Goal: Task Accomplishment & Management: Manage account settings

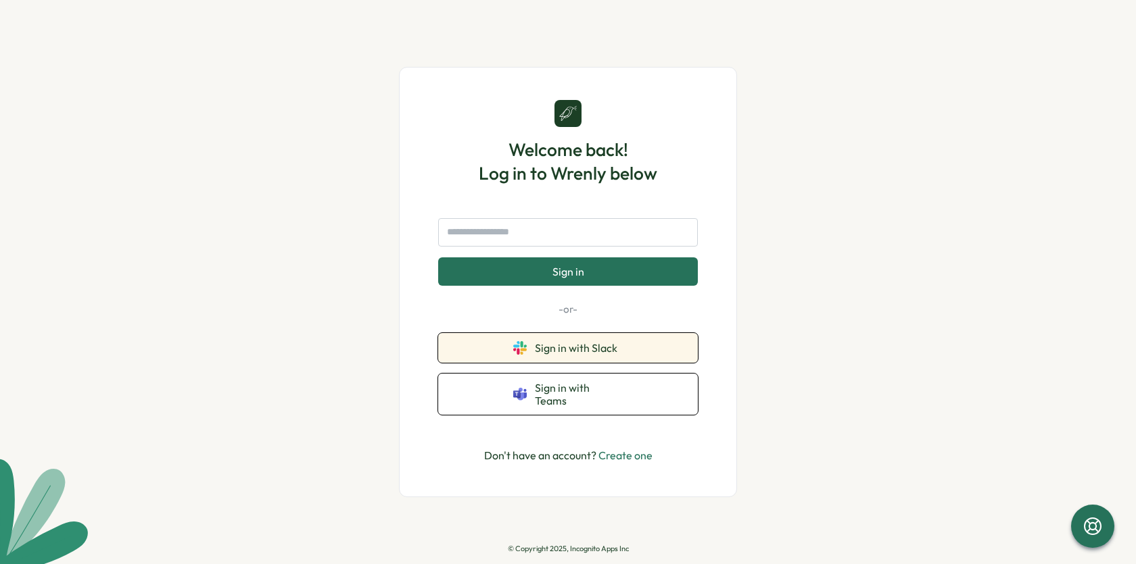
click at [539, 361] on button "Sign in with Slack" at bounding box center [568, 348] width 260 height 30
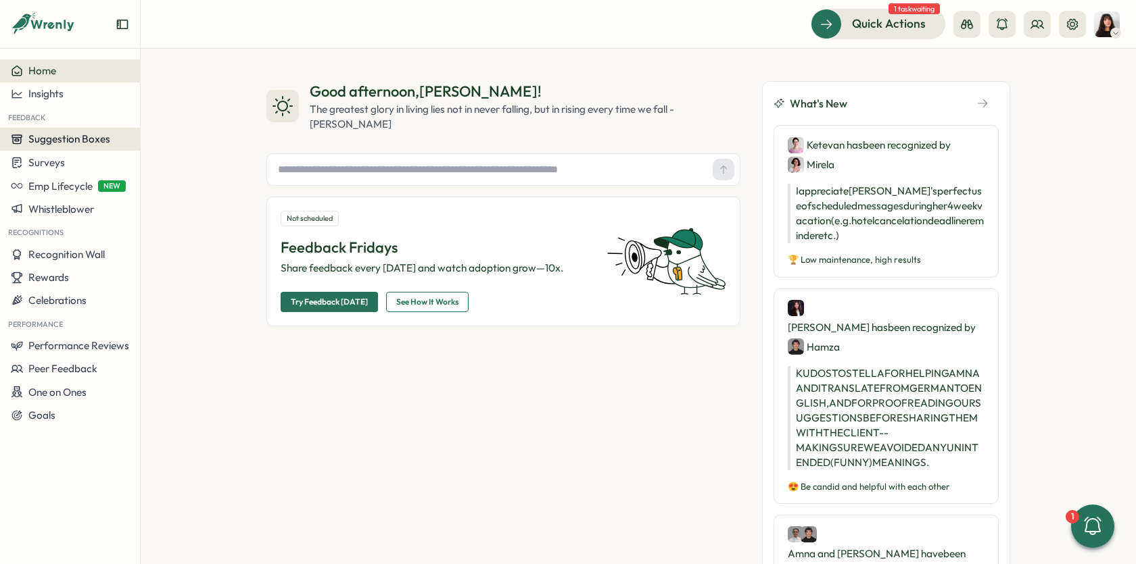
click at [57, 134] on span "Suggestion Boxes" at bounding box center [69, 138] width 82 height 13
click at [207, 118] on div "AMA Questions" at bounding box center [186, 113] width 87 height 15
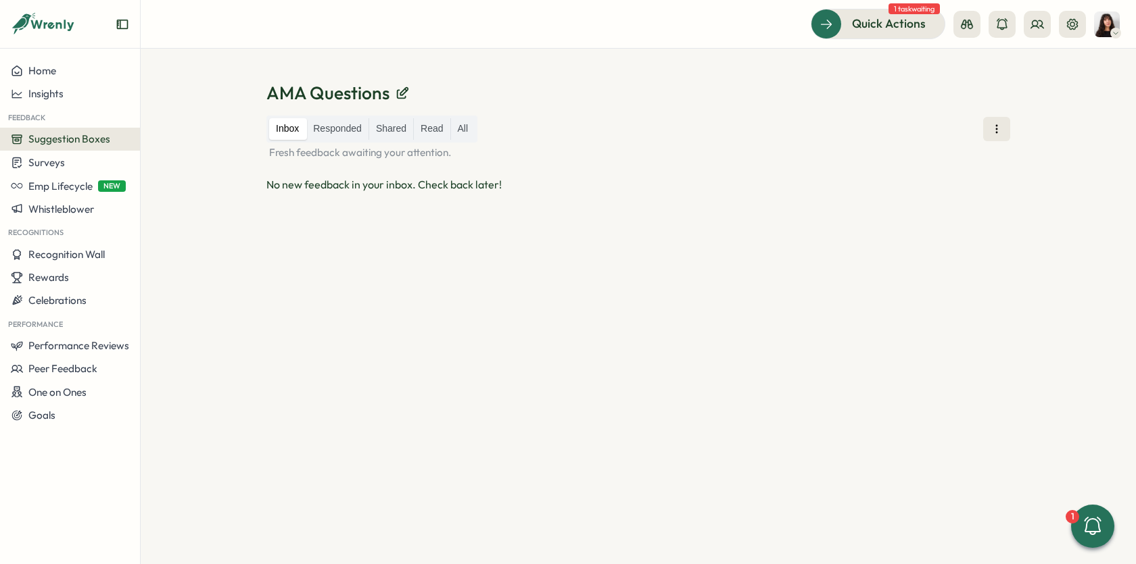
click at [68, 138] on span "Suggestion Boxes" at bounding box center [69, 138] width 82 height 13
click at [187, 138] on div "Suggestion Box 💡" at bounding box center [186, 139] width 87 height 15
click at [73, 346] on span "Performance Reviews" at bounding box center [78, 345] width 101 height 13
click at [166, 320] on div "Reviews" at bounding box center [195, 320] width 105 height 15
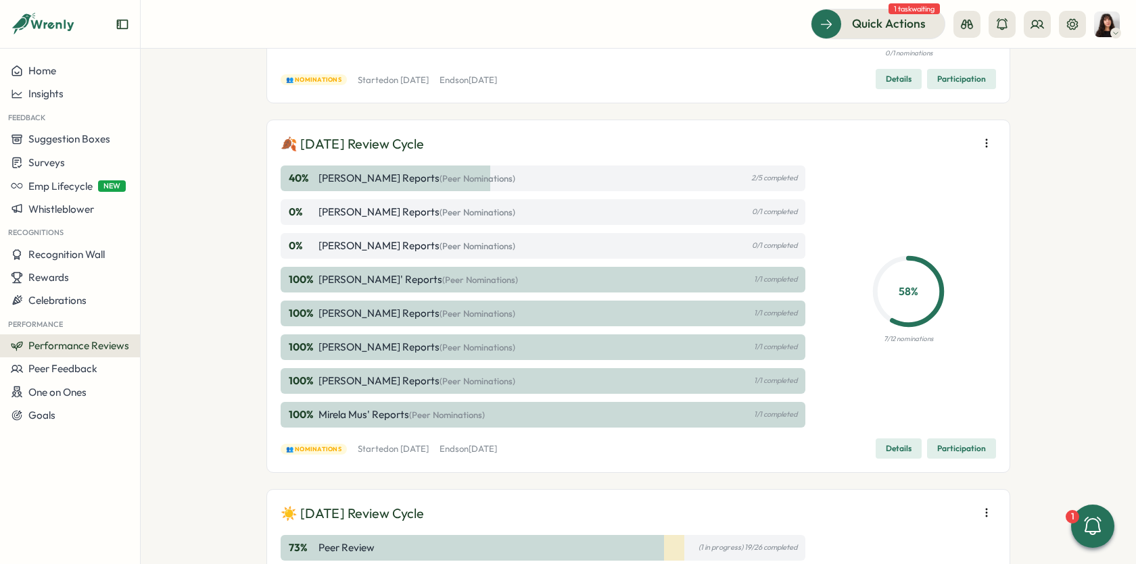
scroll to position [230, 0]
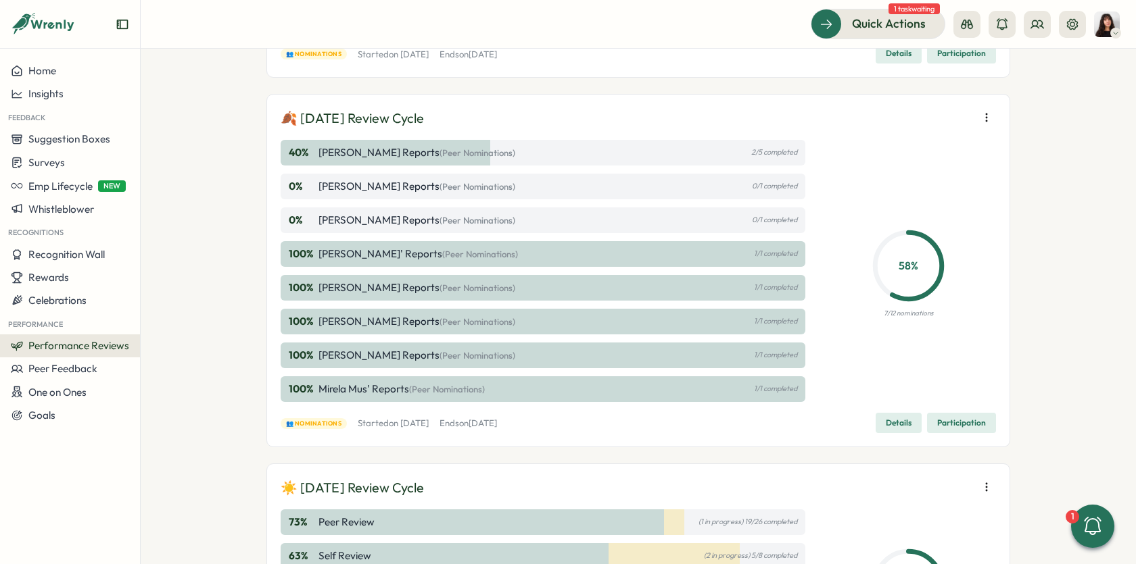
click at [946, 427] on span "Participation" at bounding box center [961, 423] width 49 height 19
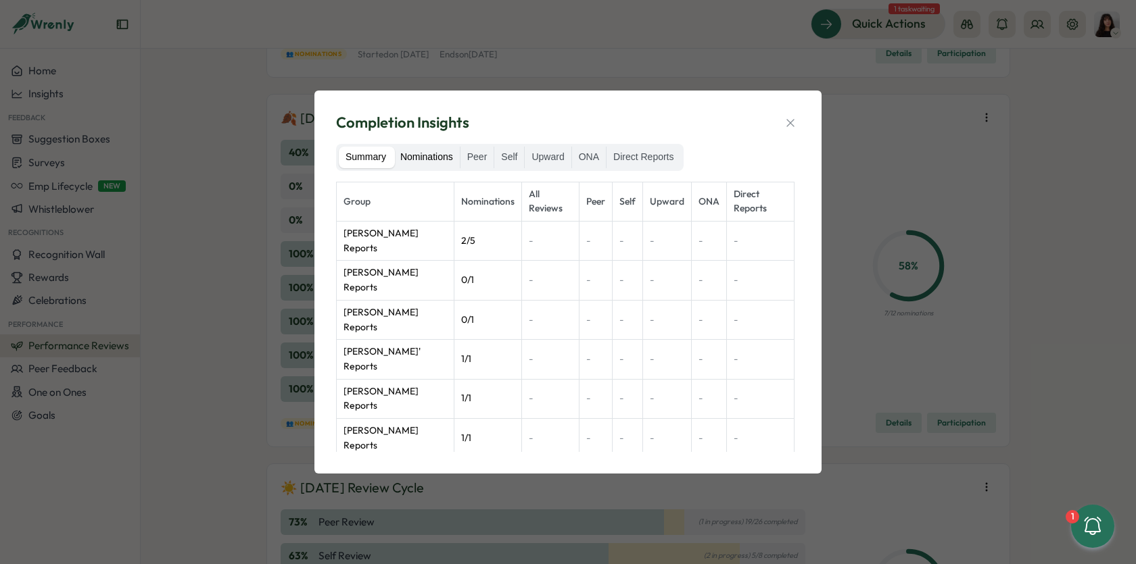
click at [434, 154] on label "Nominations" at bounding box center [426, 158] width 66 height 22
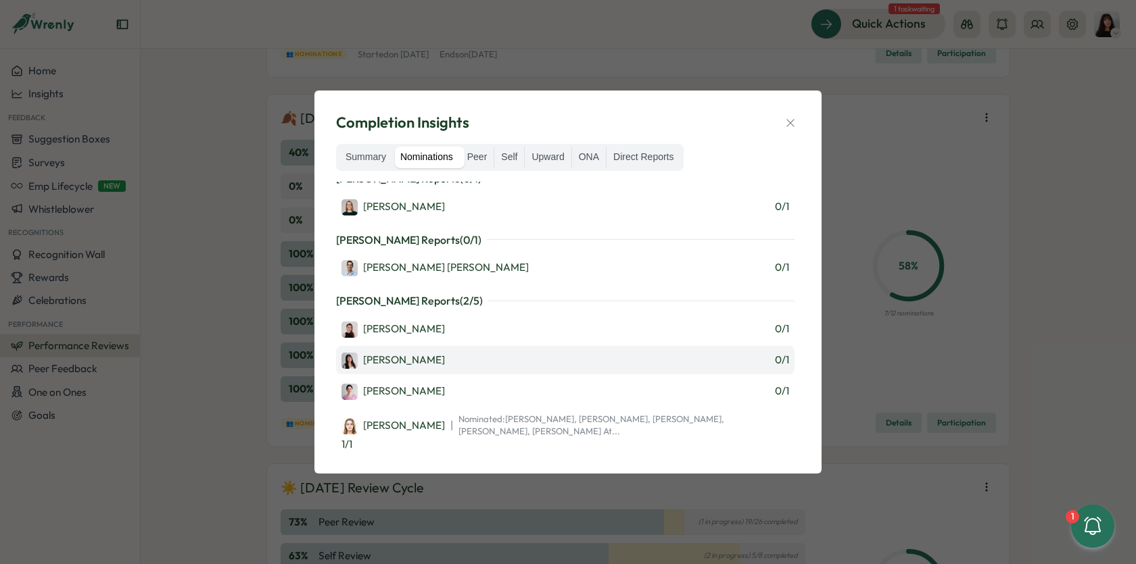
scroll to position [12, 0]
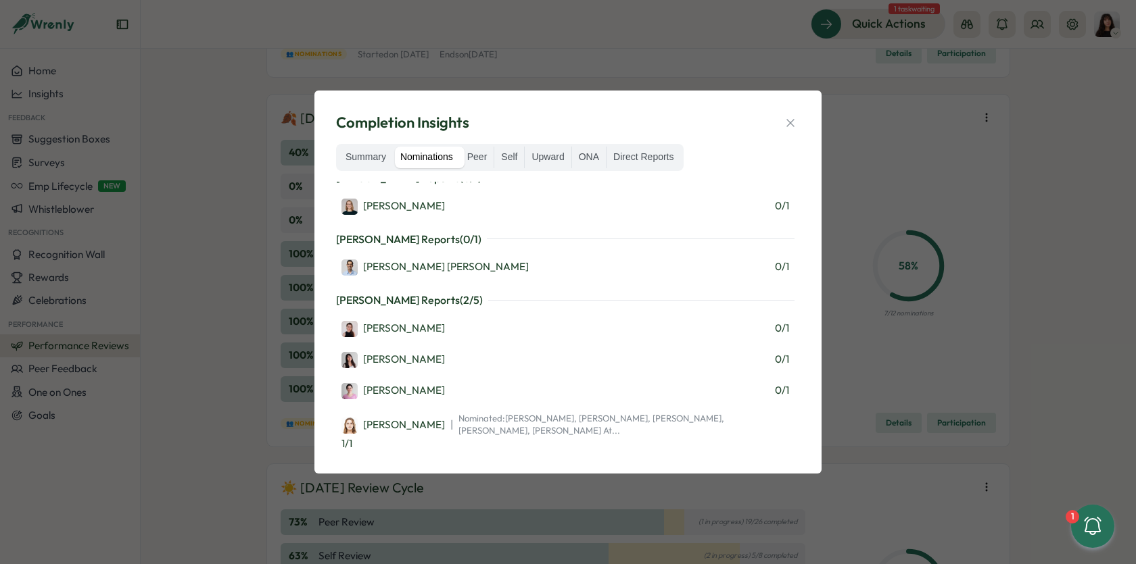
click at [892, 180] on div "Completion Insights Summary Nominations Peer Self Upward ONA Direct Reports Ola…" at bounding box center [568, 282] width 1136 height 564
click at [789, 117] on icon "button" at bounding box center [790, 123] width 14 height 14
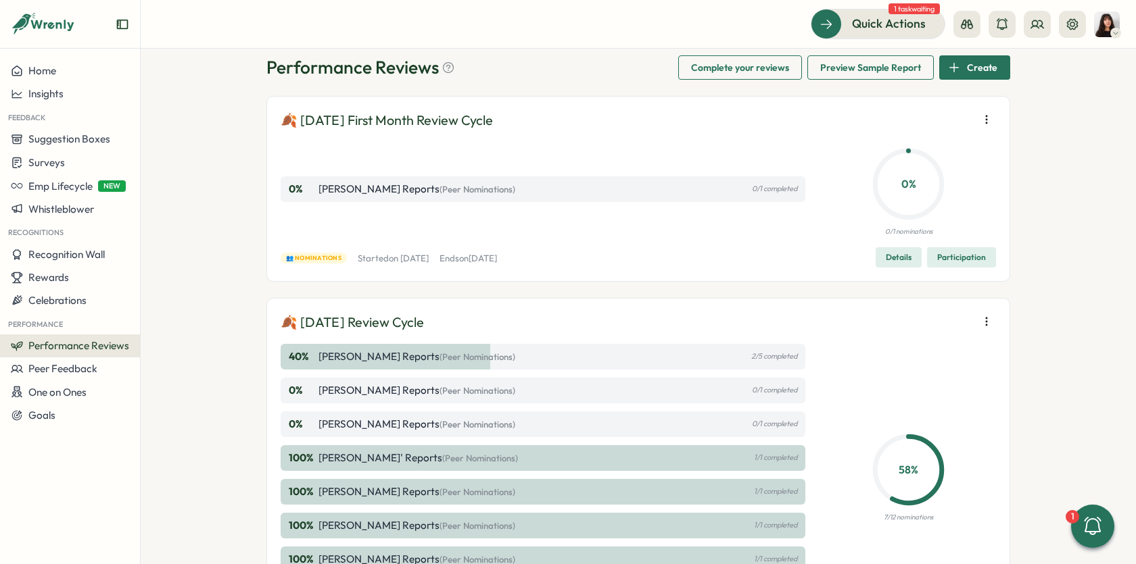
scroll to position [0, 0]
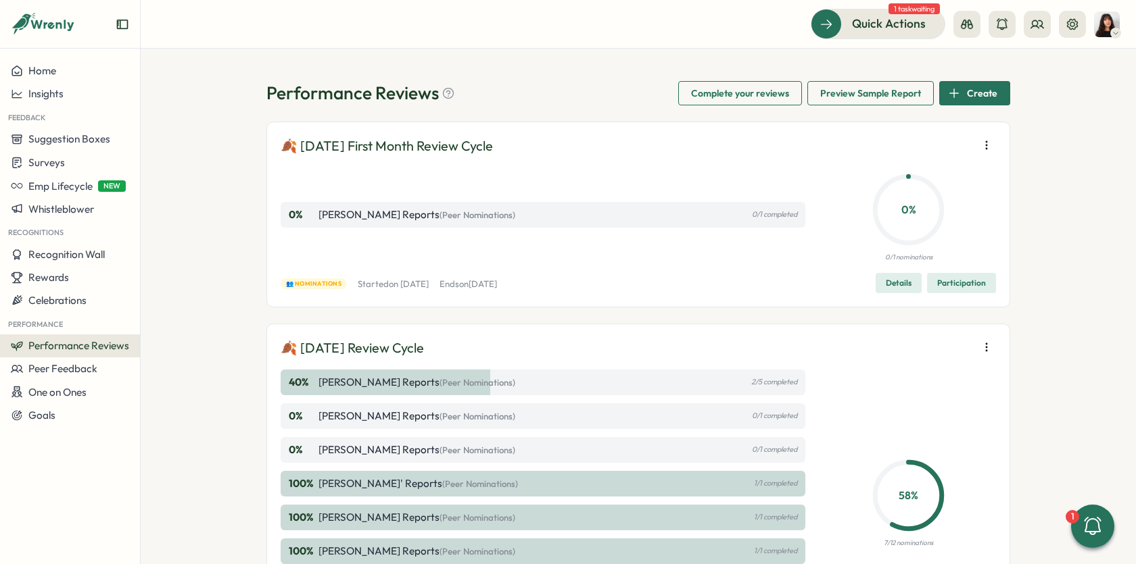
click at [888, 285] on span "Details" at bounding box center [899, 283] width 26 height 19
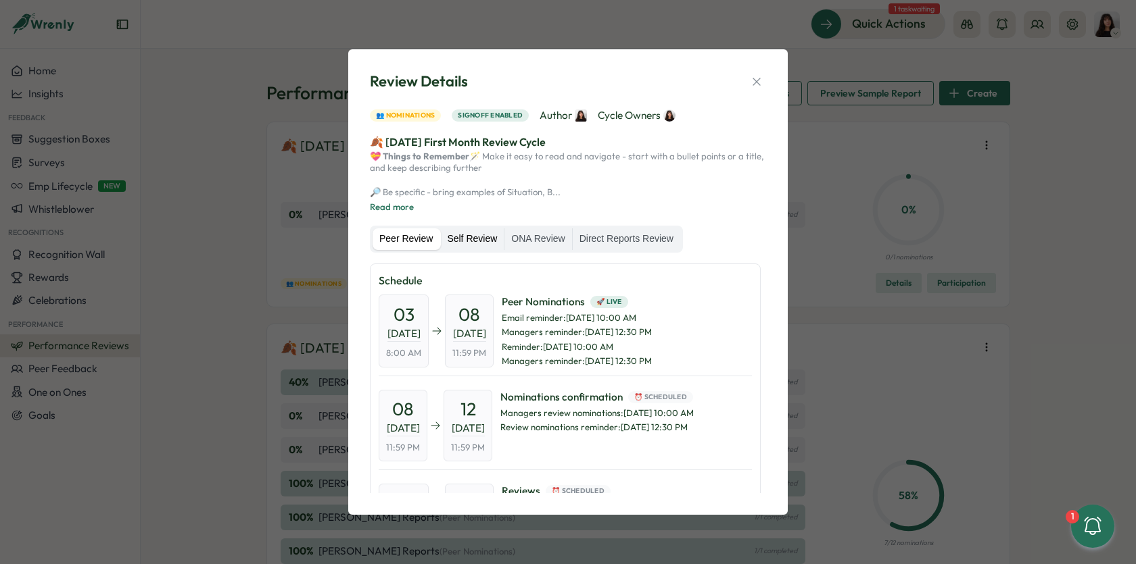
click at [477, 238] on label "Self Review" at bounding box center [472, 239] width 64 height 22
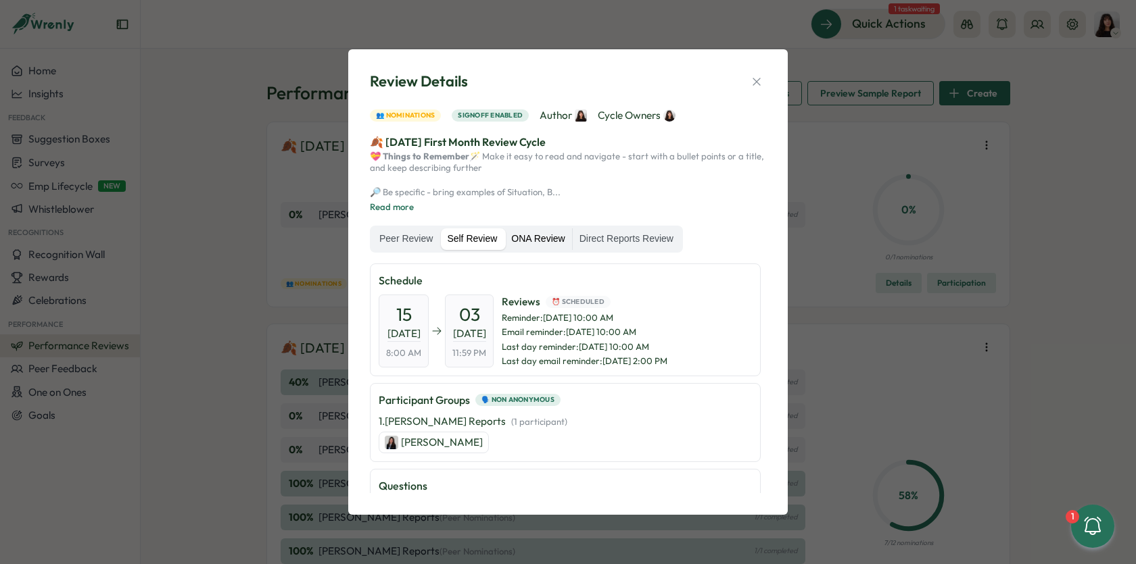
click at [550, 241] on label "ONA Review" at bounding box center [537, 239] width 67 height 22
click at [760, 75] on icon "button" at bounding box center [757, 82] width 14 height 14
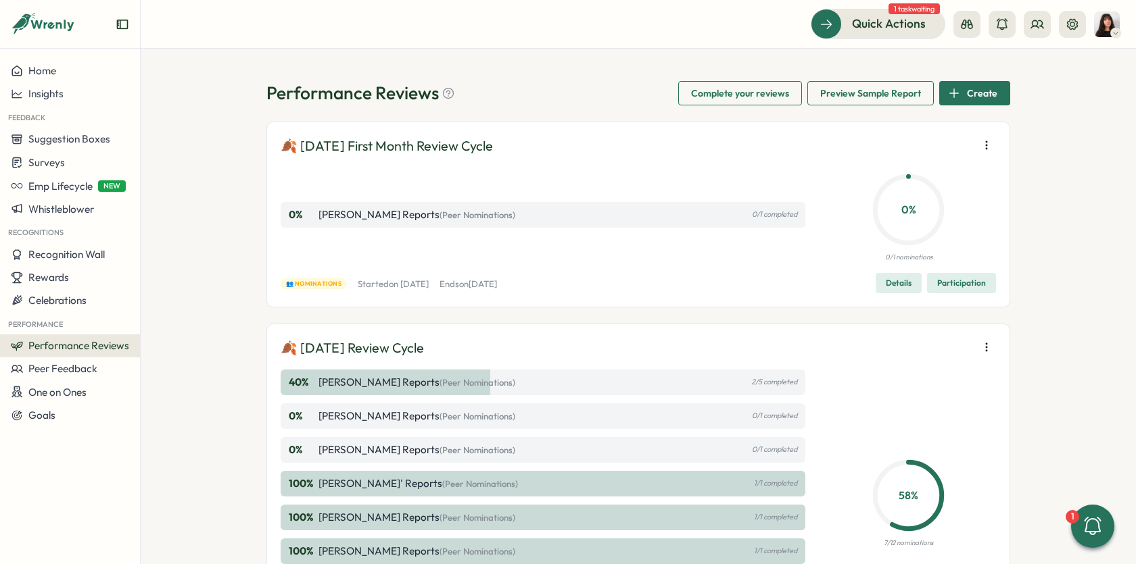
click at [969, 285] on span "Participation" at bounding box center [961, 283] width 49 height 19
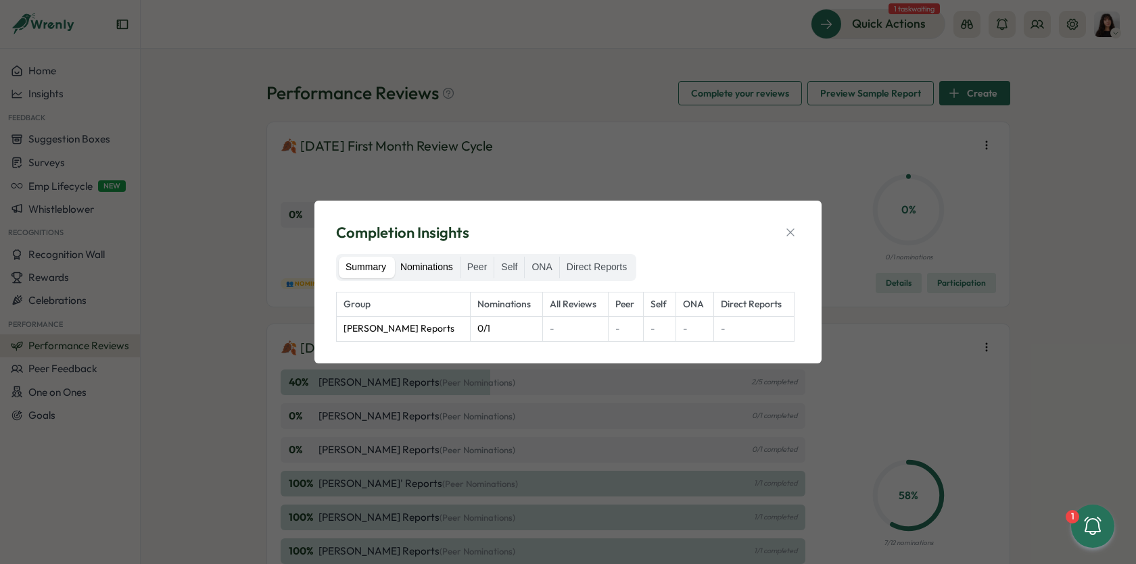
click at [441, 263] on label "Nominations" at bounding box center [426, 268] width 66 height 22
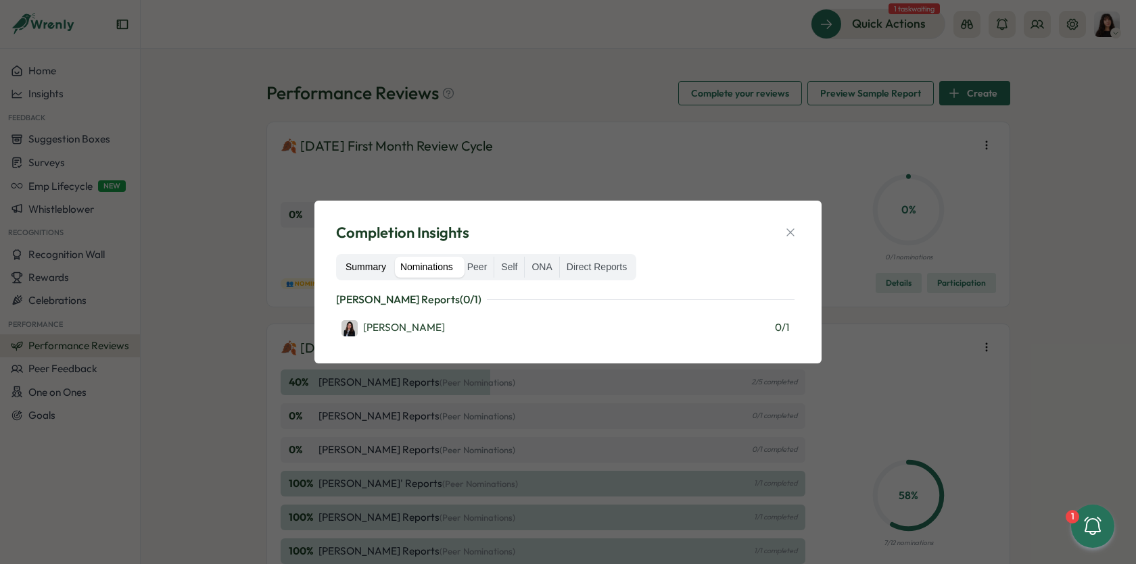
click at [353, 274] on label "Summary" at bounding box center [366, 268] width 54 height 22
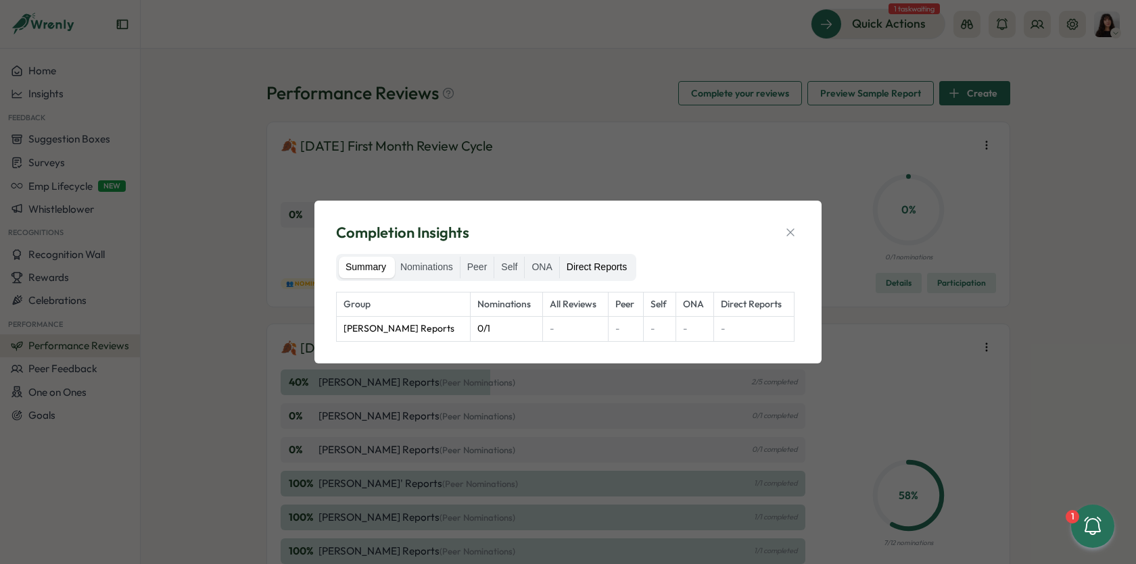
click at [611, 266] on label "Direct Reports" at bounding box center [597, 268] width 74 height 22
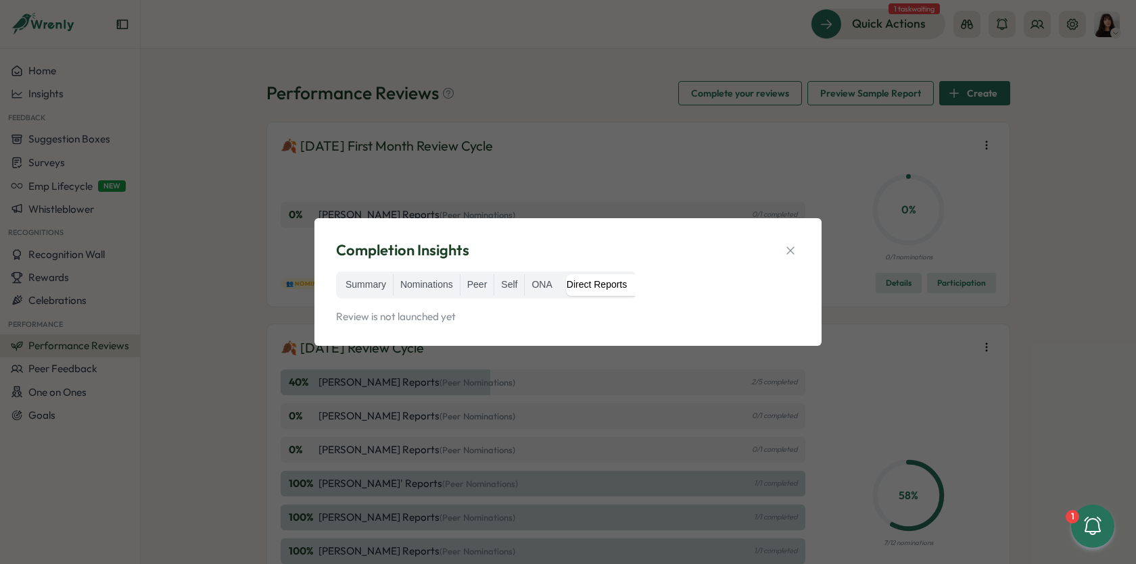
click at [774, 254] on div "Completion Insights" at bounding box center [568, 250] width 464 height 21
click at [792, 246] on icon "button" at bounding box center [790, 251] width 14 height 14
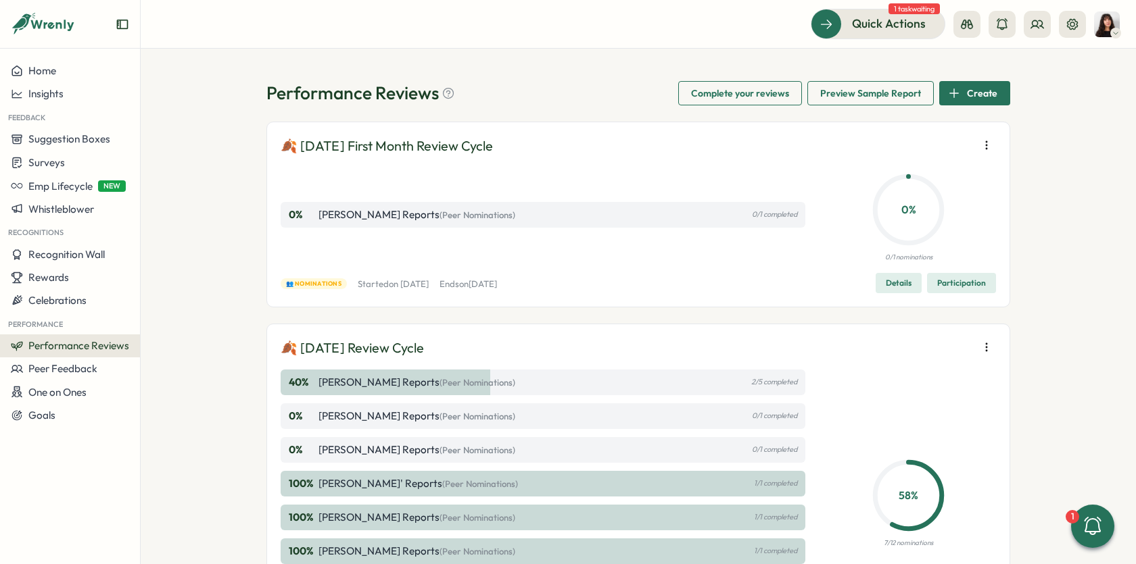
click at [881, 277] on button "Details" at bounding box center [898, 283] width 46 height 20
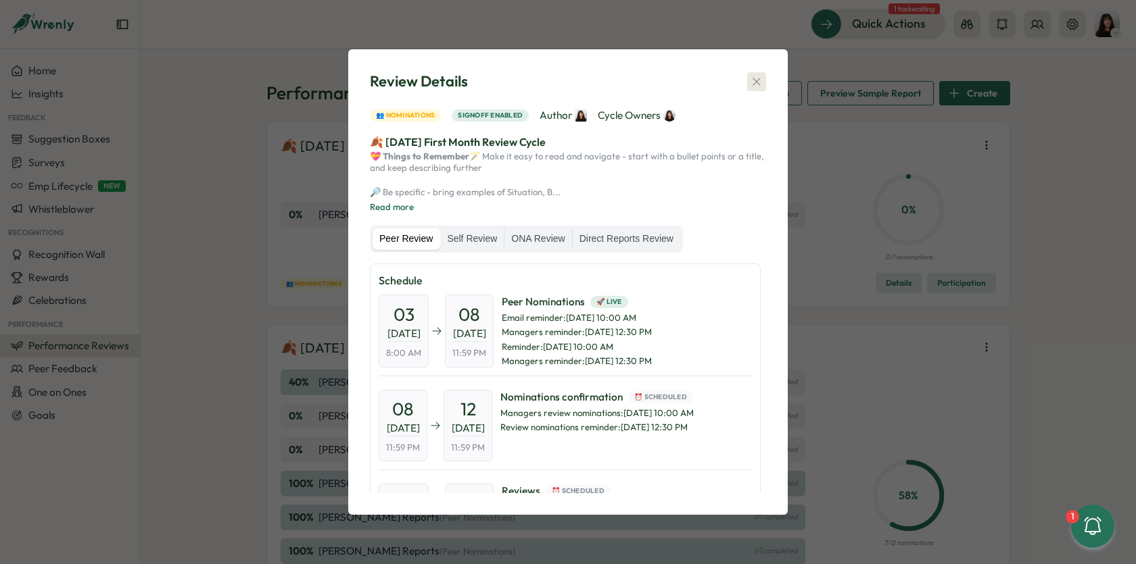
click at [759, 75] on icon "button" at bounding box center [757, 82] width 14 height 14
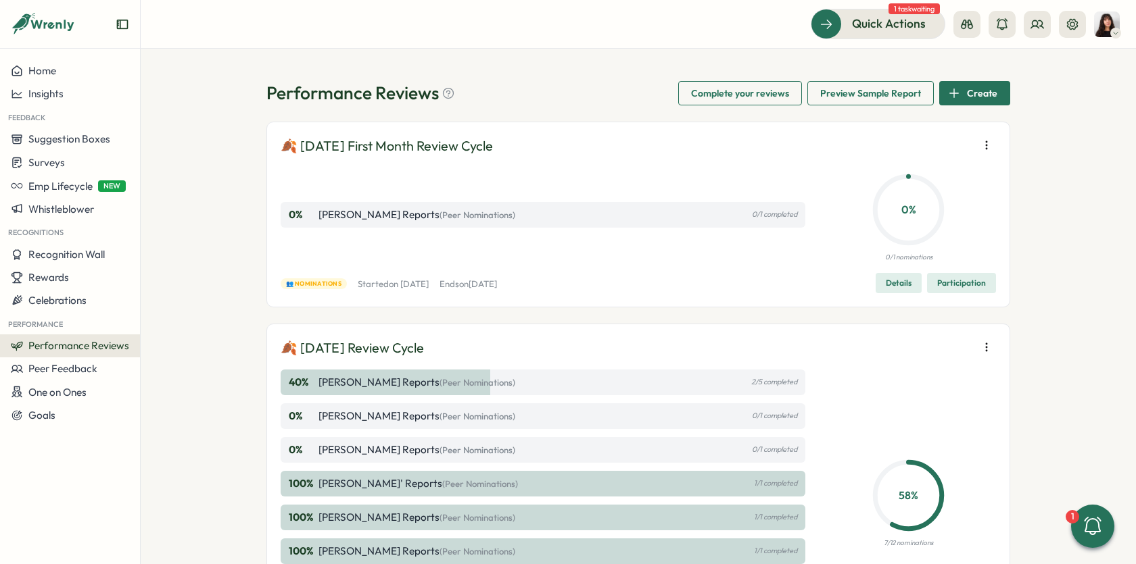
click at [977, 145] on button "button" at bounding box center [986, 145] width 19 height 19
click at [1044, 203] on div "Performance Reviews Complete your reviews Preview Sample Report Create 🍂 Septem…" at bounding box center [638, 307] width 995 height 516
click at [979, 342] on icon "button" at bounding box center [986, 348] width 14 height 14
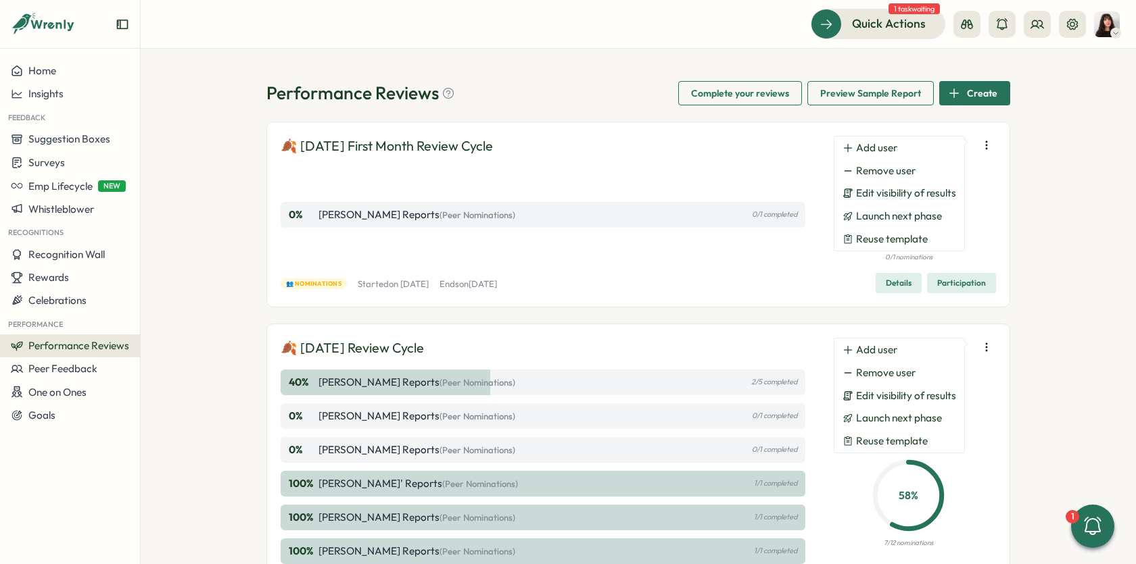
click at [1046, 324] on div "Performance Reviews Complete your reviews Preview Sample Report Create 🍂 Septem…" at bounding box center [638, 307] width 995 height 516
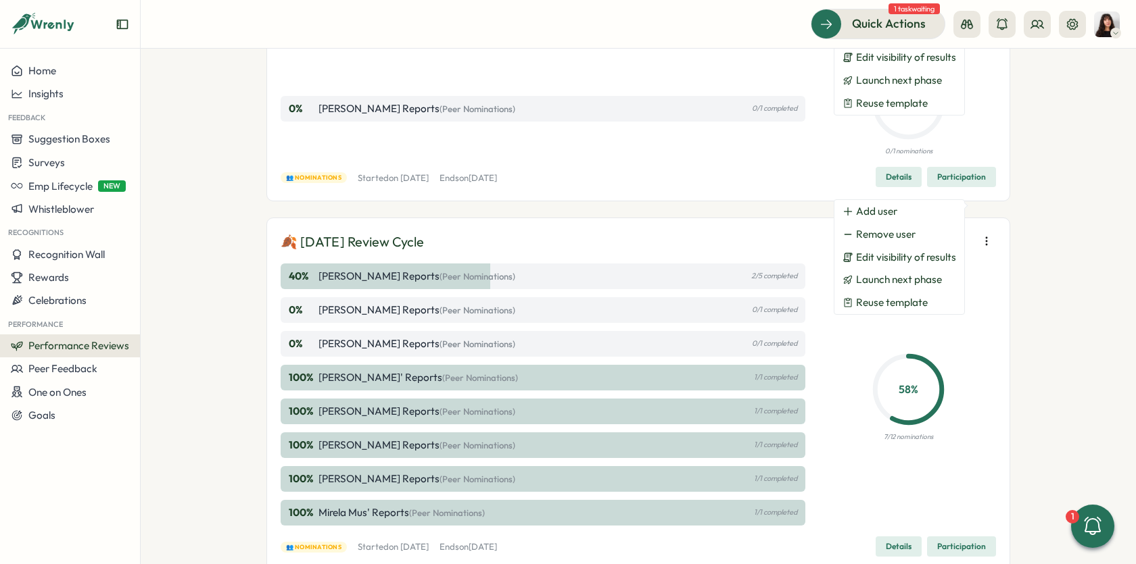
scroll to position [141, 0]
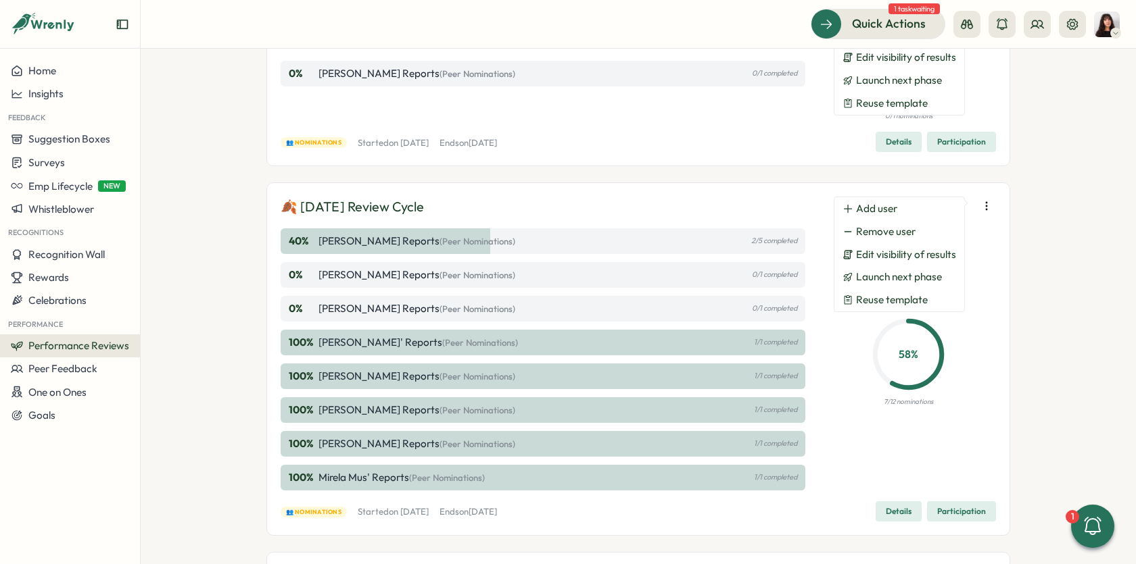
click at [1046, 324] on div "Performance Reviews Complete your reviews Preview Sample Report Create 🍂 Septem…" at bounding box center [638, 307] width 995 height 516
click at [954, 397] on div "58 % 7/12 nominations" at bounding box center [908, 359] width 175 height 262
click at [1047, 376] on div "Performance Reviews Complete your reviews Preview Sample Report Create 🍂 Septem…" at bounding box center [638, 307] width 995 height 516
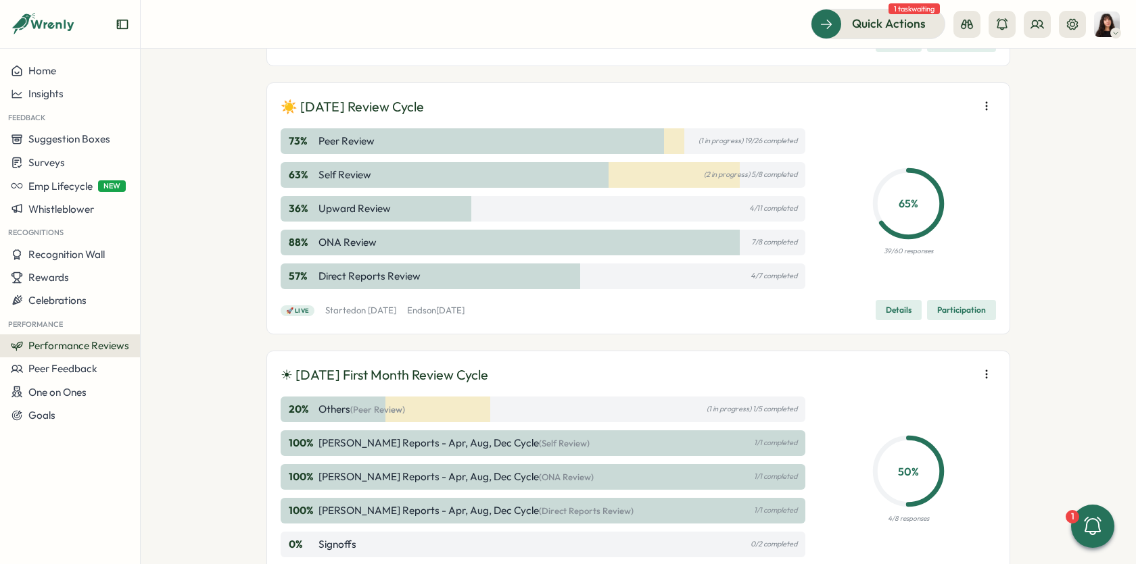
scroll to position [679, 0]
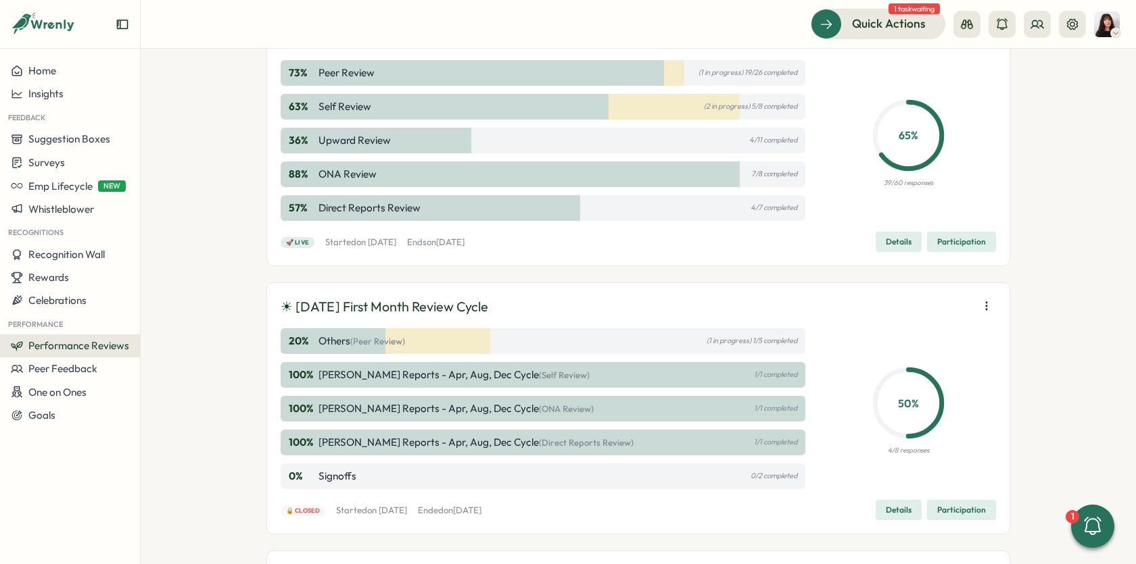
click at [977, 349] on div "50 % 4/8 responses" at bounding box center [908, 409] width 175 height 161
click at [946, 514] on span "Participation" at bounding box center [961, 510] width 49 height 19
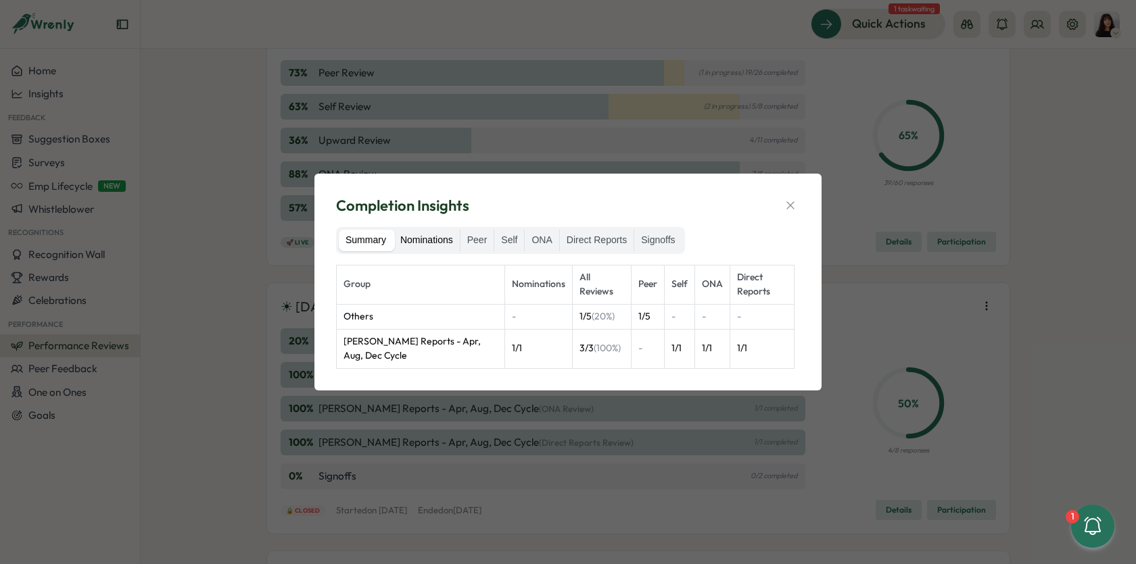
click at [428, 234] on label "Nominations" at bounding box center [426, 241] width 66 height 22
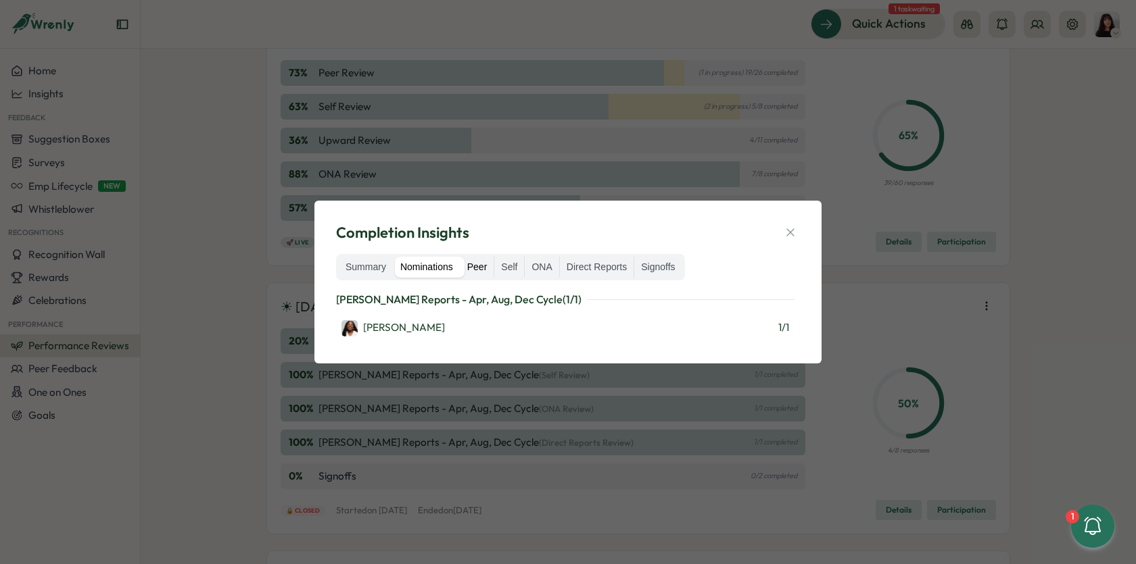
click at [483, 267] on label "Peer" at bounding box center [477, 268] width 34 height 22
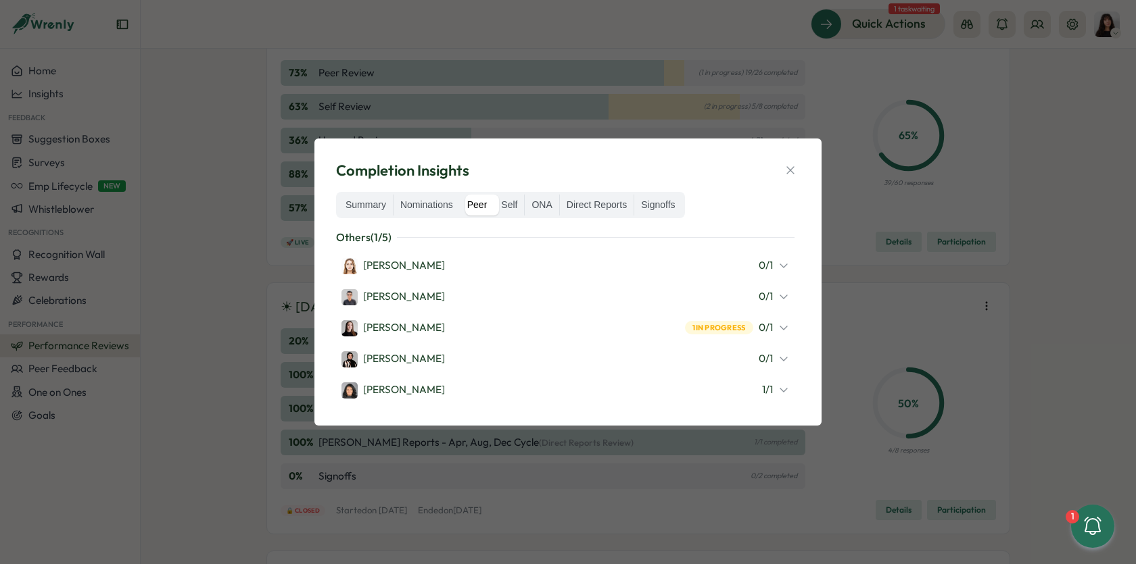
click at [590, 272] on div "Friederike Giese 0 / 1" at bounding box center [564, 266] width 447 height 18
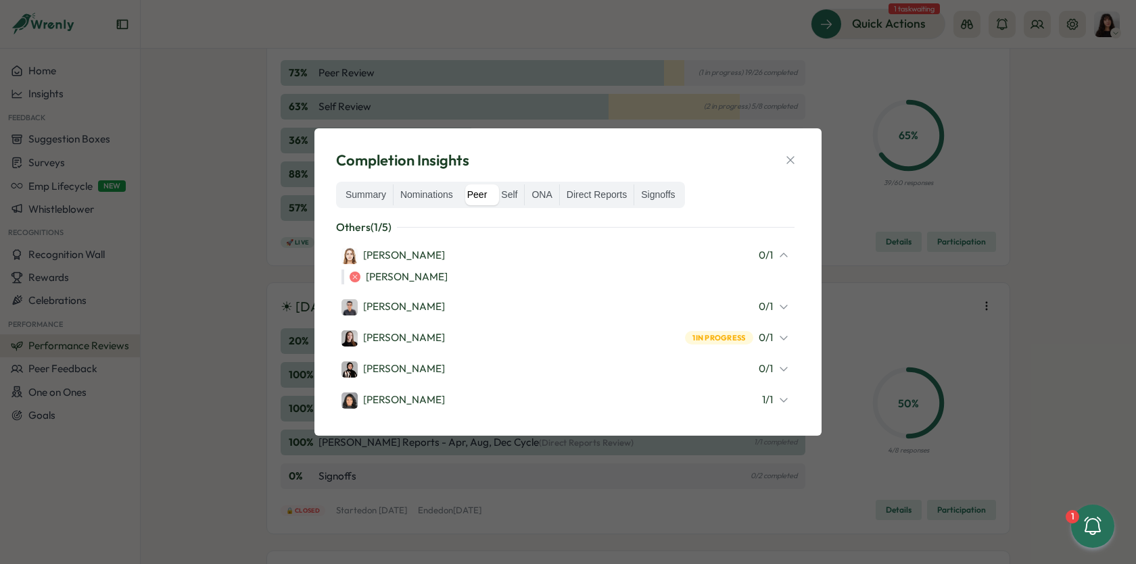
click at [573, 262] on div "Friederike Giese 0 / 1" at bounding box center [564, 256] width 447 height 18
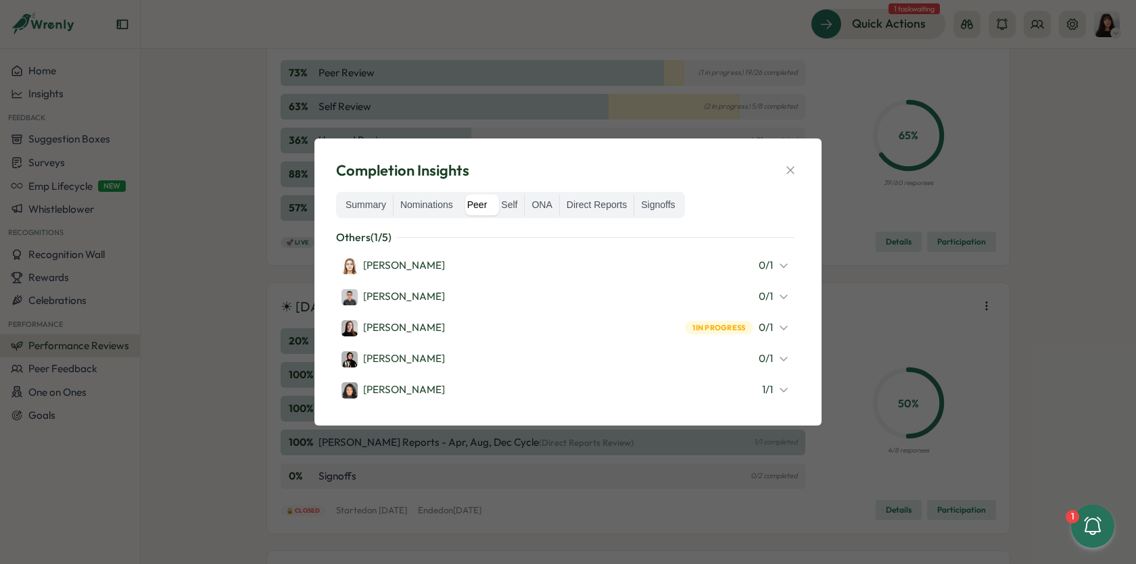
click at [550, 297] on div "Hasan Naqvi 0 / 1" at bounding box center [564, 297] width 447 height 18
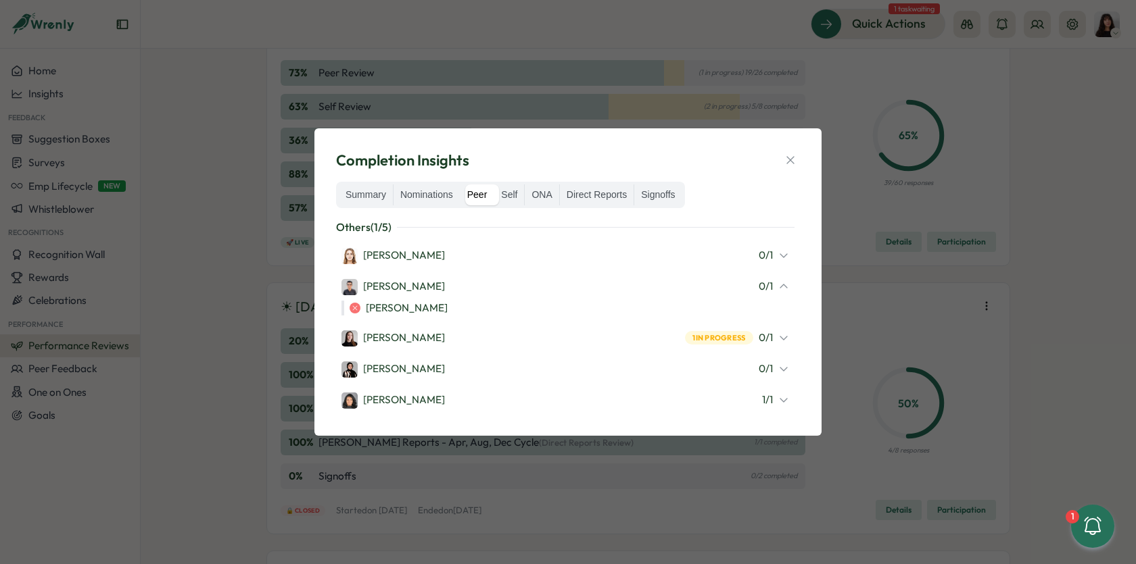
click at [550, 297] on div "Hasan Naqvi 0 / 1 Laissa Duclos" at bounding box center [565, 296] width 458 height 49
click at [466, 298] on div "Hasan Naqvi 0 / 1 Laissa Duclos" at bounding box center [565, 296] width 458 height 49
click at [789, 288] on div "Hasan Naqvi 0 / 1 Laissa Duclos" at bounding box center [565, 296] width 458 height 49
click at [785, 289] on icon at bounding box center [783, 286] width 11 height 11
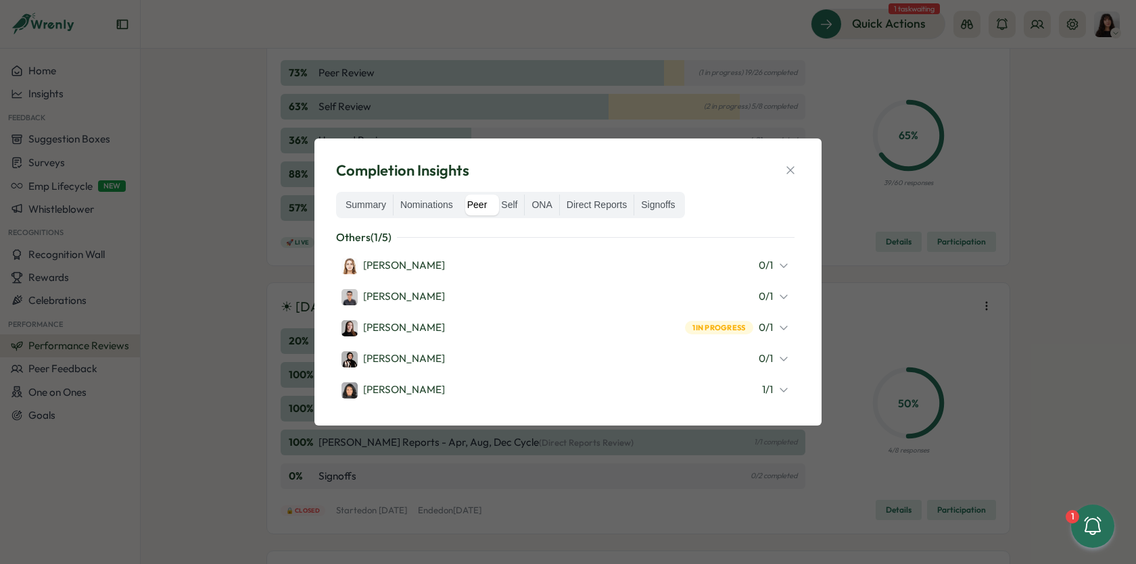
click at [600, 320] on div "Elena Ladushyna 1 in progress 0 / 1" at bounding box center [564, 328] width 447 height 18
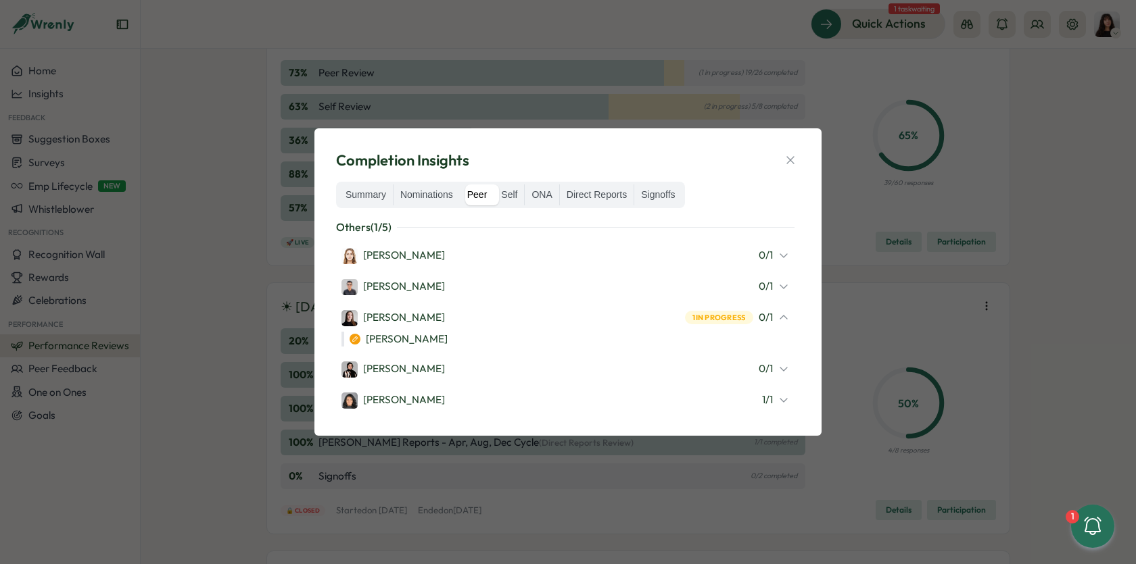
click at [599, 320] on div "Elena Ladushyna 1 in progress 0 / 1" at bounding box center [564, 318] width 447 height 18
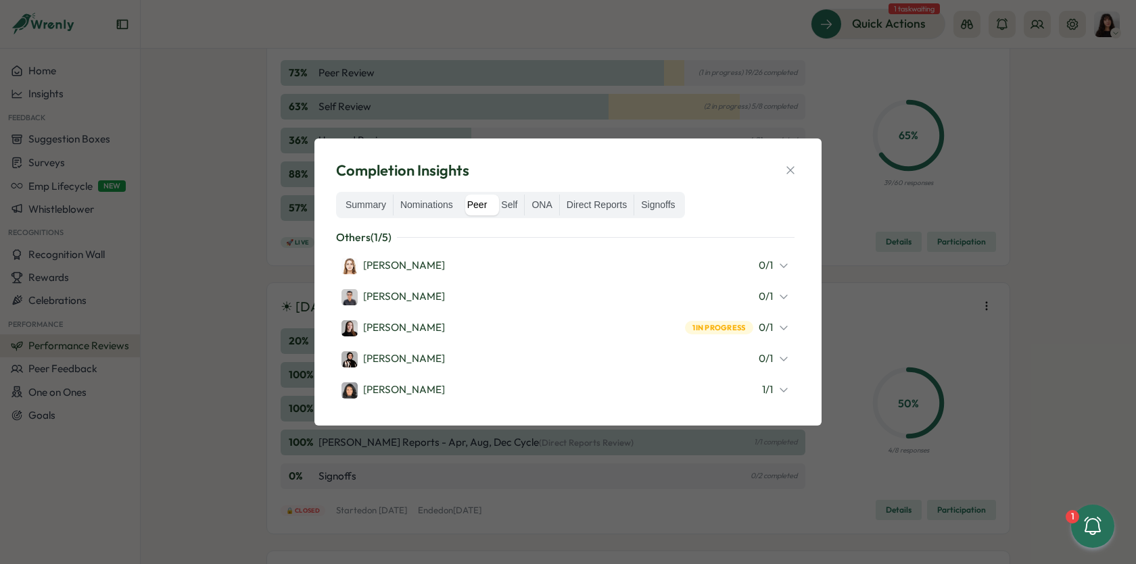
click at [740, 356] on div "Sana Naqvi 0 / 1" at bounding box center [564, 359] width 447 height 18
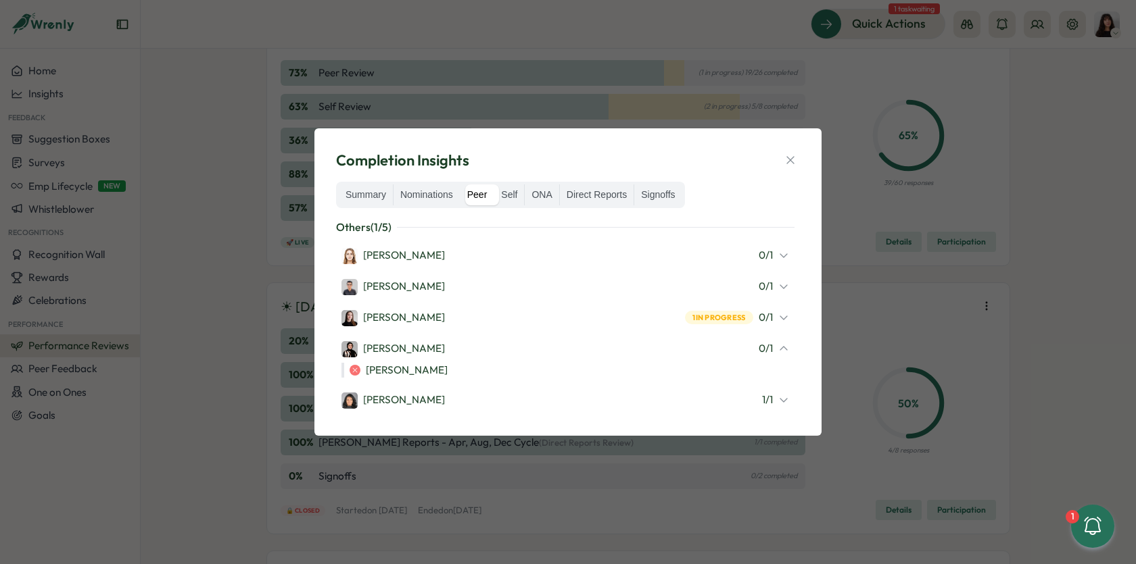
click at [739, 352] on div "Sana Naqvi 0 / 1" at bounding box center [564, 349] width 447 height 18
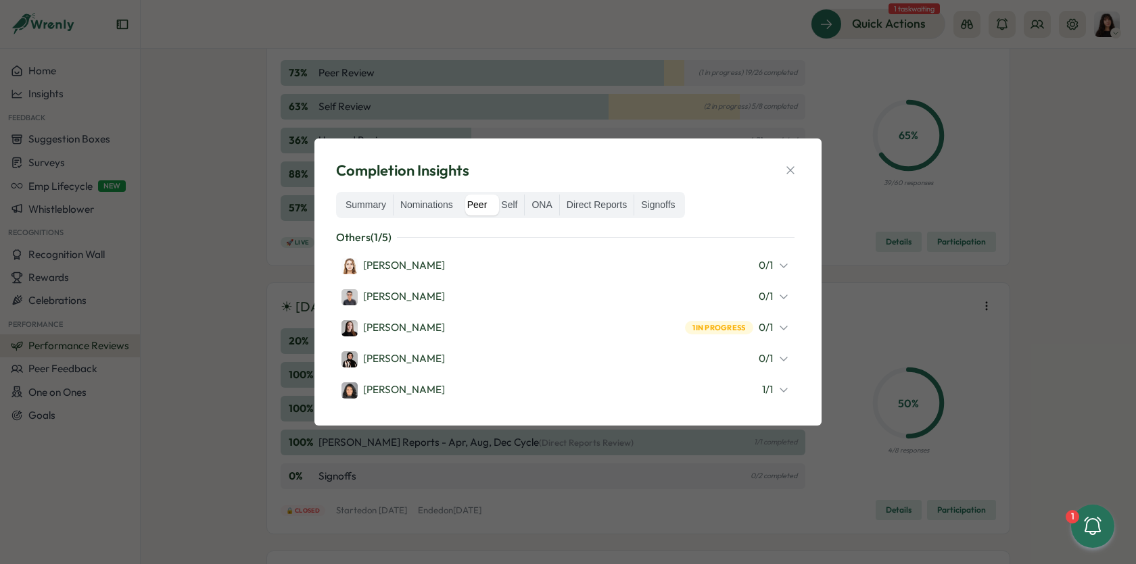
click at [708, 389] on div "Angelina Costa 1 / 1" at bounding box center [564, 390] width 447 height 18
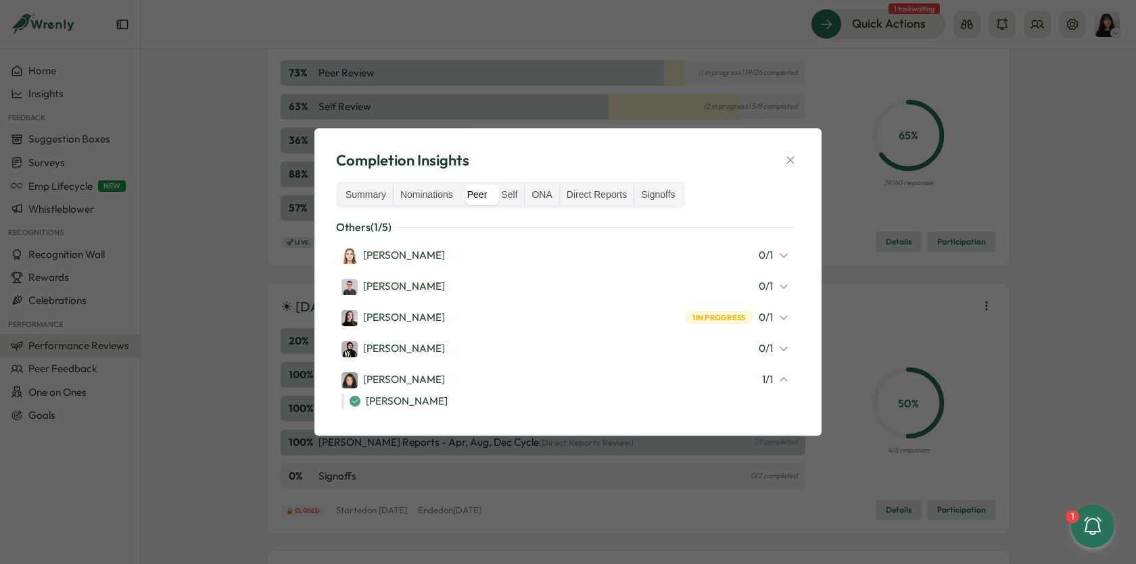
click at [708, 389] on div "Angelina Costa 1 / 1 Laissa Duclos" at bounding box center [565, 390] width 458 height 49
click at [683, 391] on div "Angelina Costa 1 / 1 Laissa Duclos" at bounding box center [565, 390] width 458 height 49
click at [789, 378] on div "Angelina Costa 1 / 1 Laissa Duclos" at bounding box center [565, 390] width 458 height 49
click at [781, 379] on icon at bounding box center [783, 379] width 7 height 3
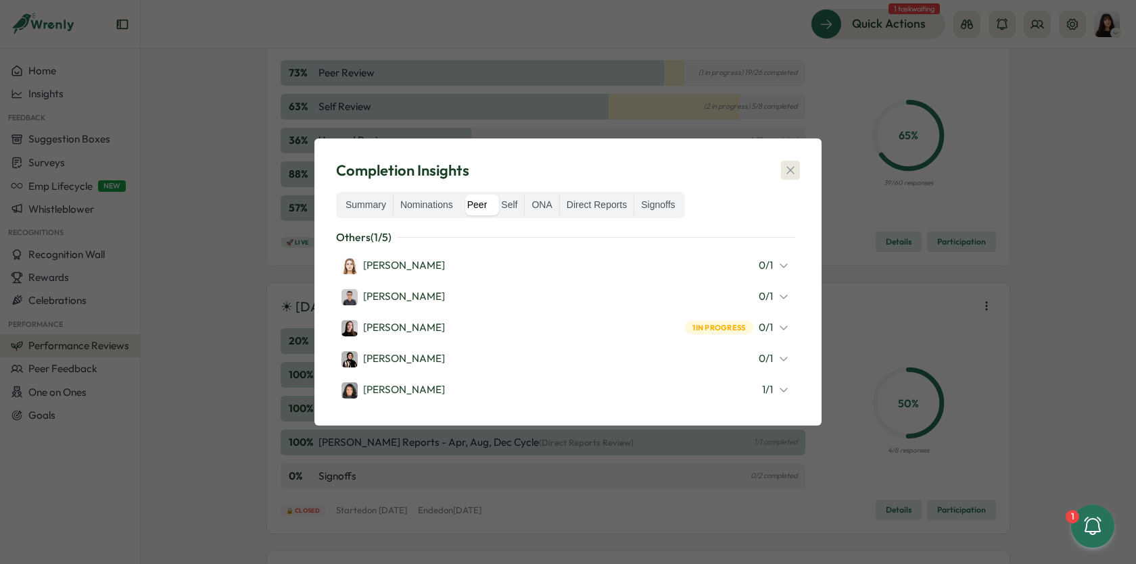
click at [796, 167] on icon "button" at bounding box center [790, 171] width 14 height 14
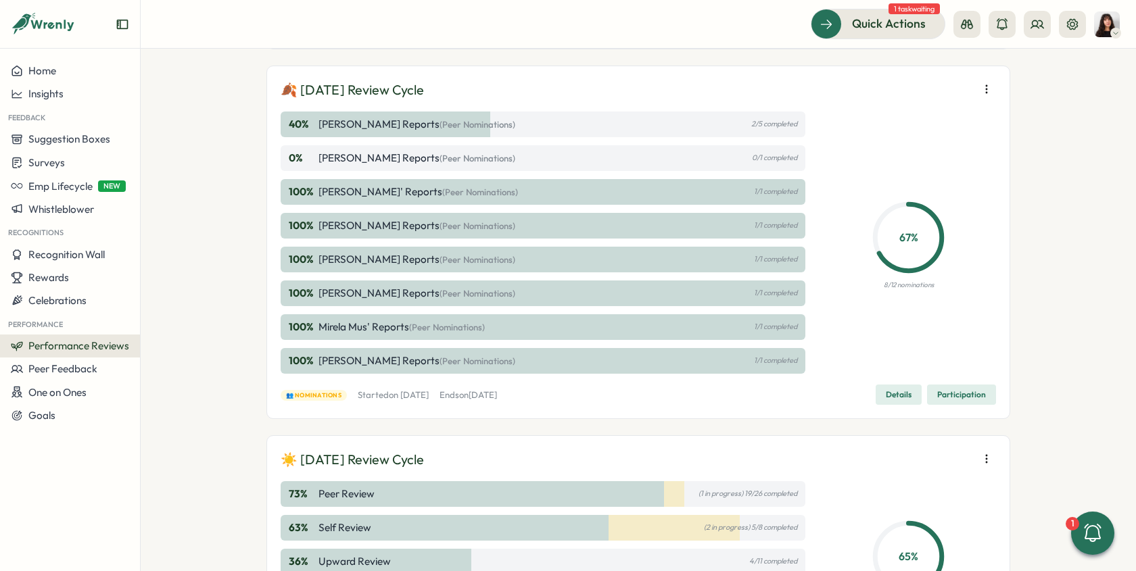
scroll to position [255, 0]
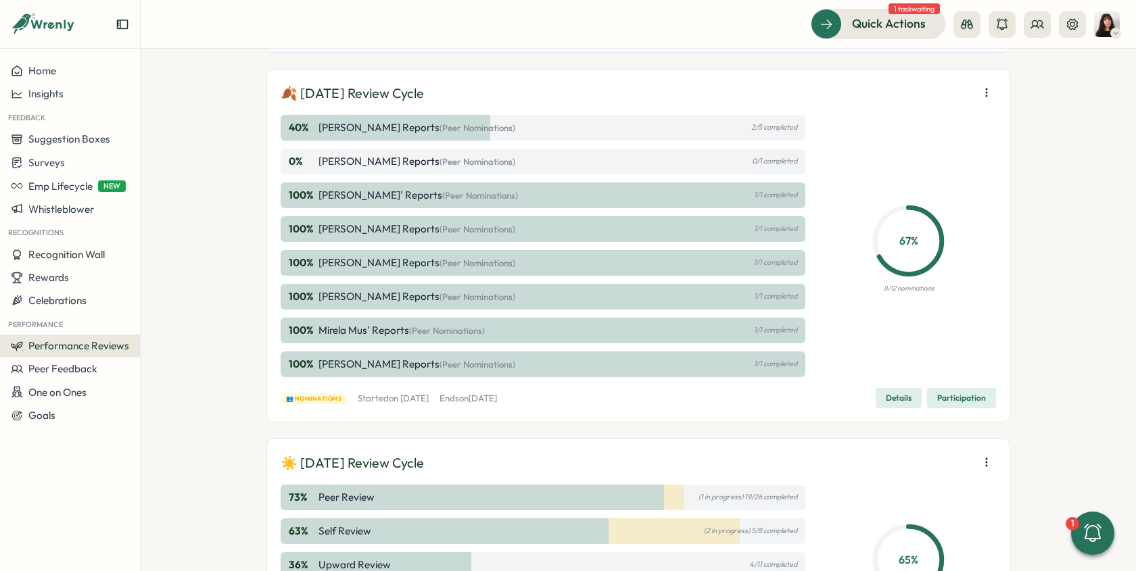
click at [942, 395] on span "Participation" at bounding box center [961, 398] width 49 height 19
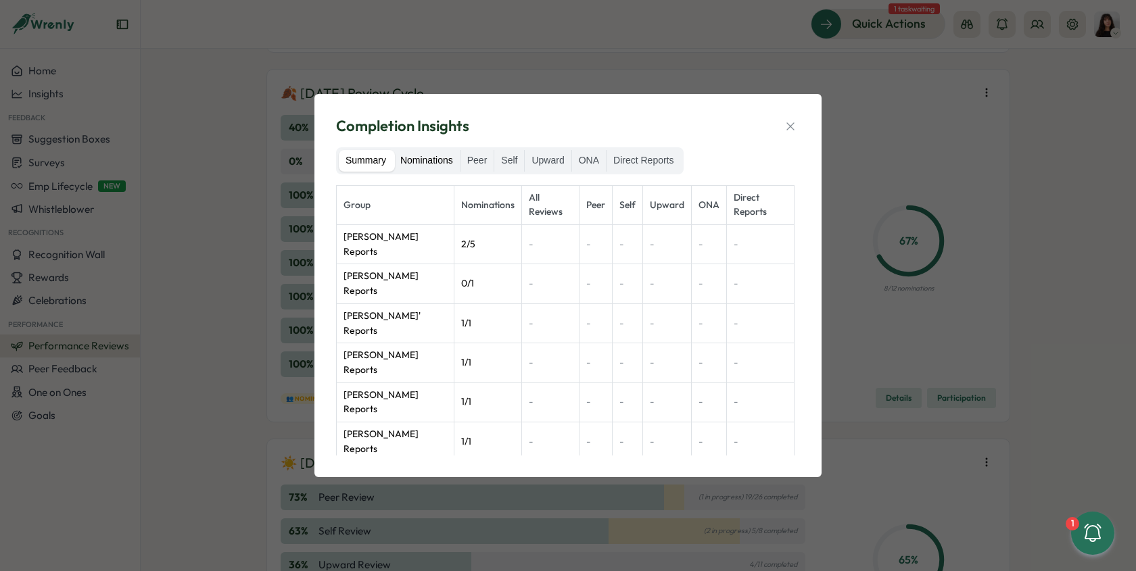
click at [436, 166] on label "Nominations" at bounding box center [426, 161] width 66 height 22
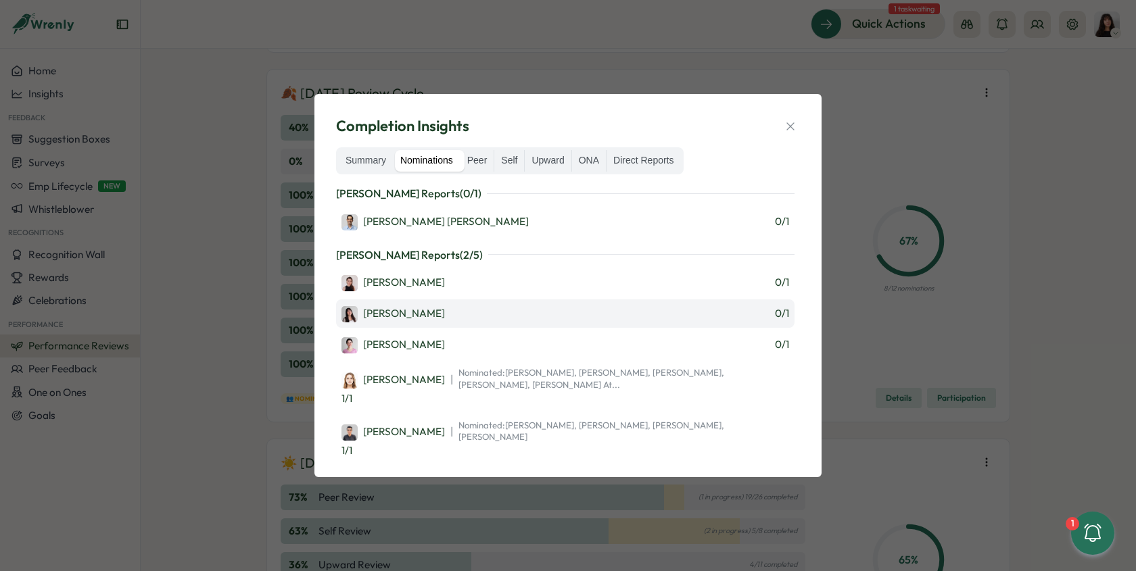
click at [486, 305] on div "Andrea Lopez 0 / 1" at bounding box center [564, 314] width 447 height 18
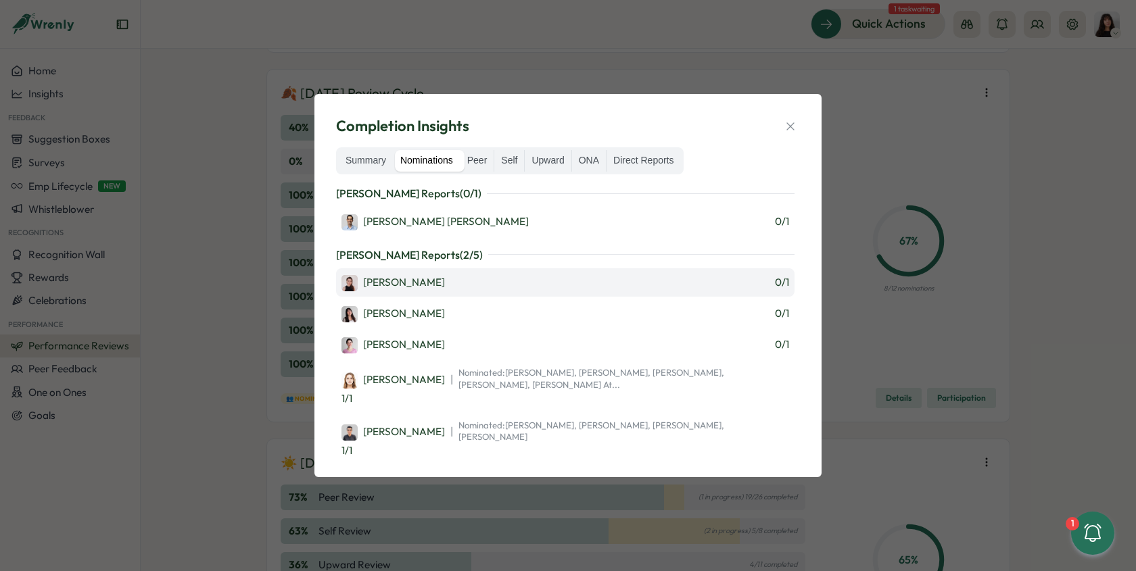
click at [481, 290] on div "Axi Molnar 0 / 1" at bounding box center [564, 283] width 447 height 18
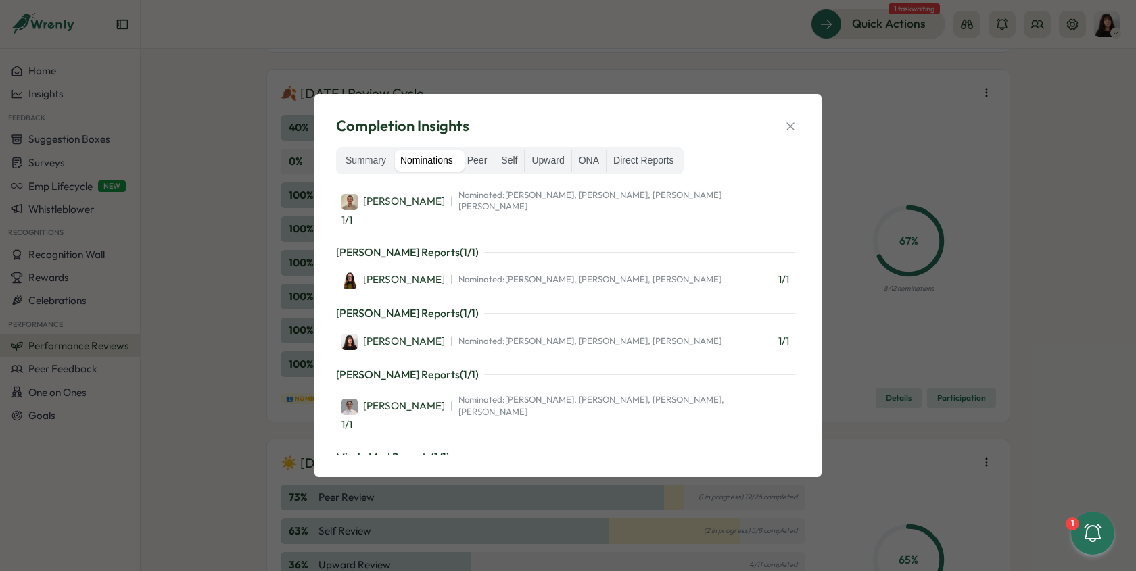
scroll to position [330, 0]
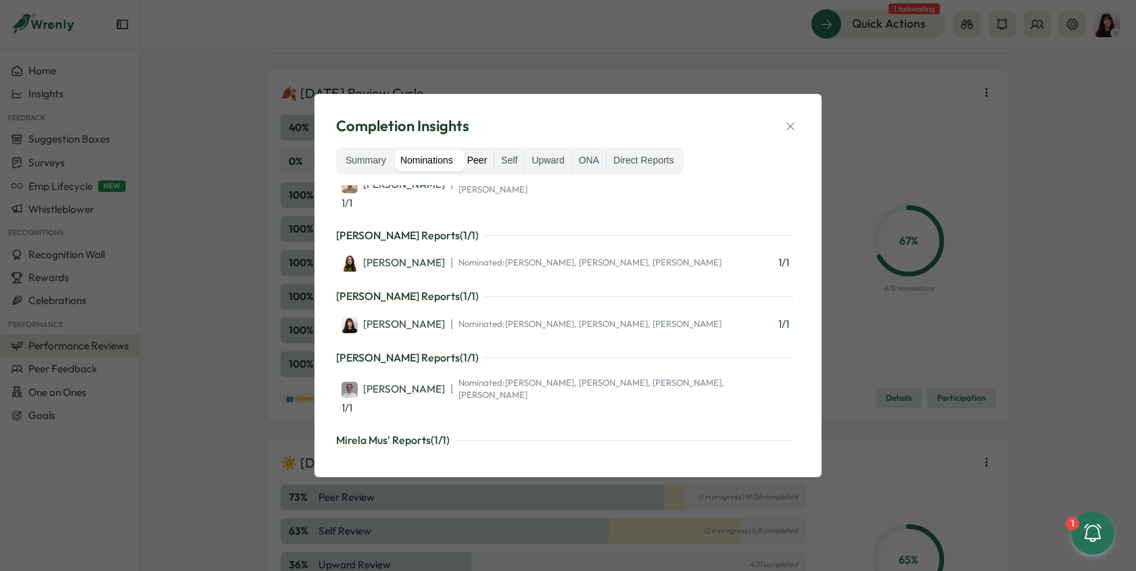
click at [476, 160] on label "Peer" at bounding box center [477, 161] width 34 height 22
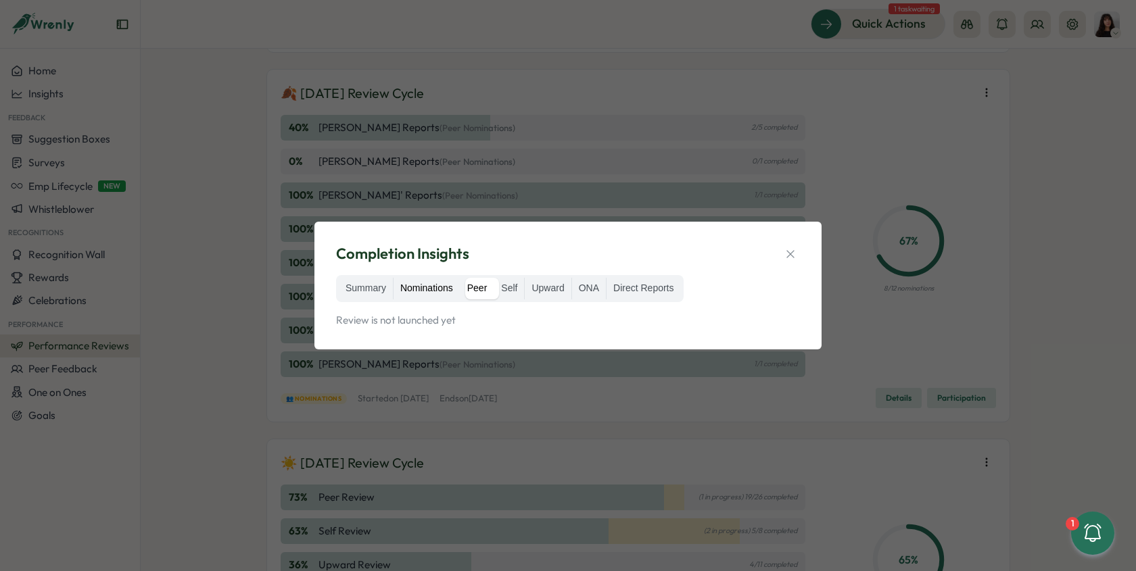
click at [427, 297] on label "Nominations" at bounding box center [426, 289] width 66 height 22
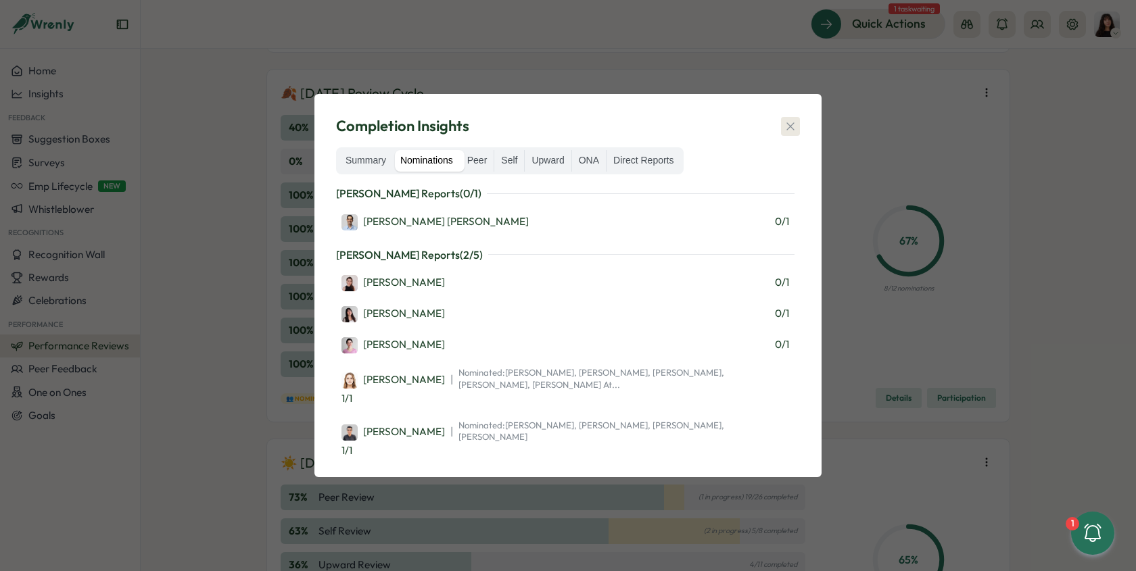
click at [787, 128] on icon "button" at bounding box center [790, 127] width 14 height 14
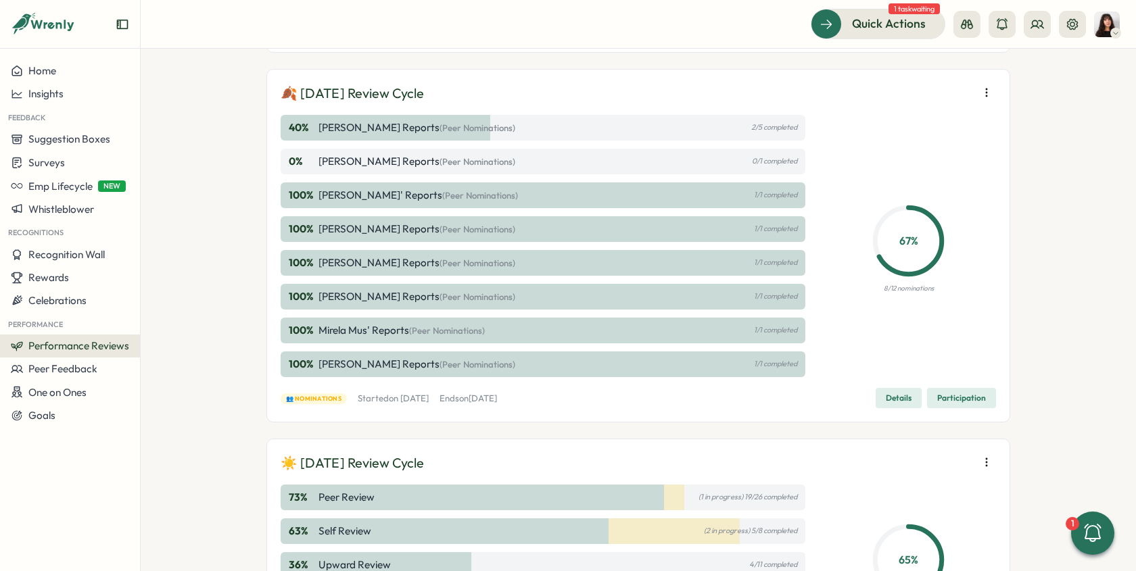
click at [859, 134] on div "67 % 8/12 nominations" at bounding box center [908, 246] width 175 height 262
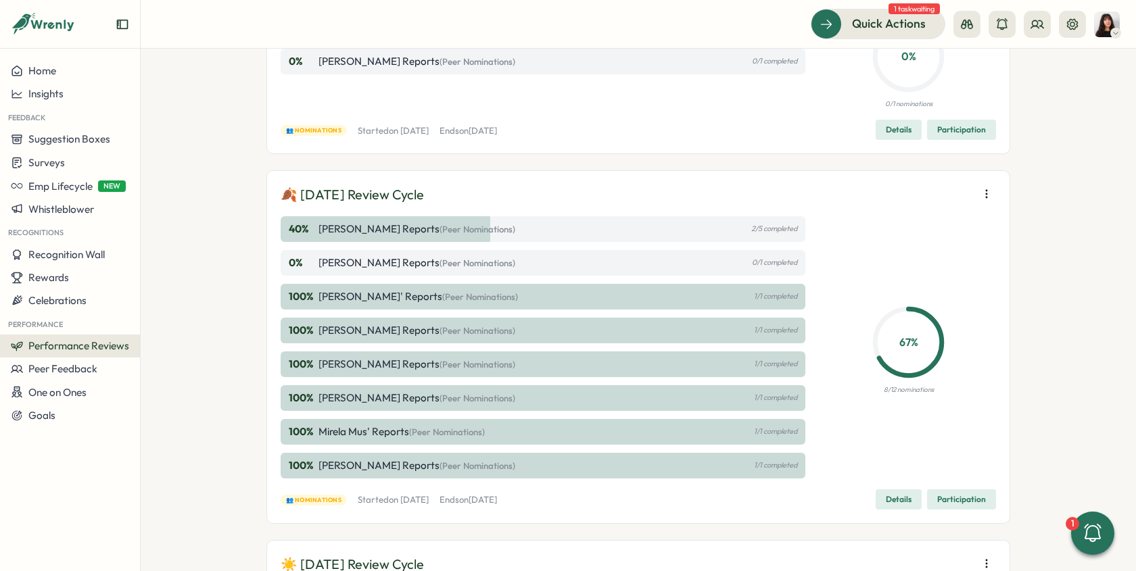
scroll to position [189, 0]
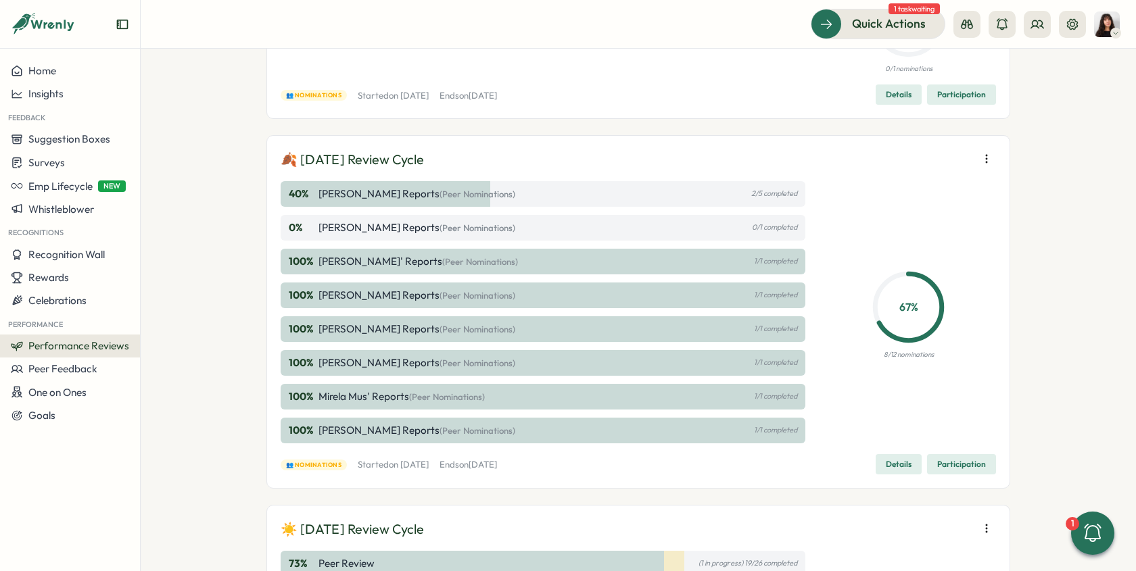
click at [937, 464] on span "Participation" at bounding box center [961, 464] width 49 height 19
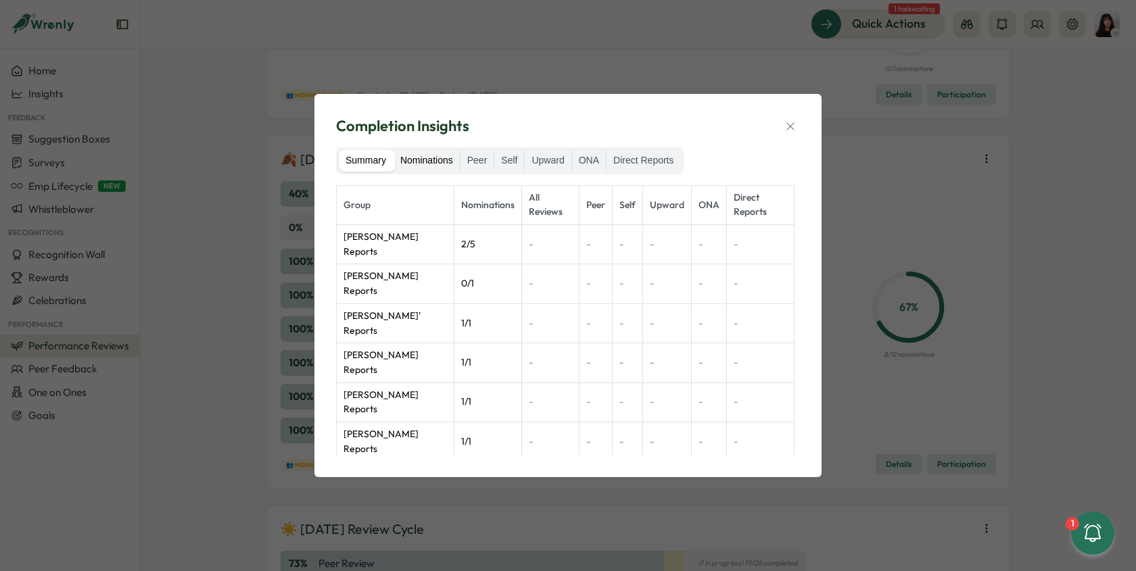
click at [429, 158] on label "Nominations" at bounding box center [426, 161] width 66 height 22
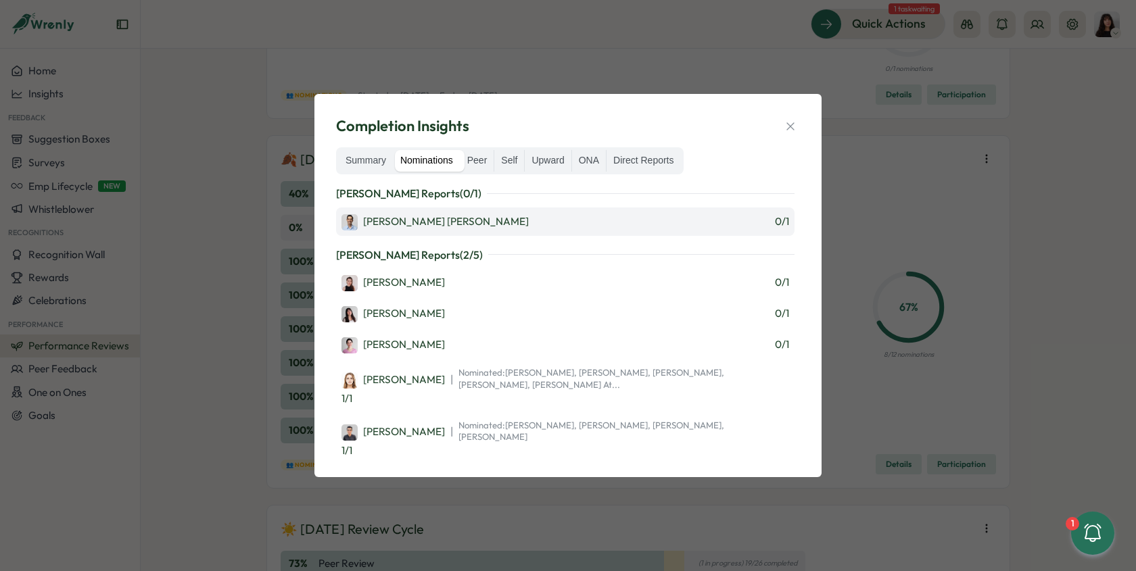
scroll to position [4, 0]
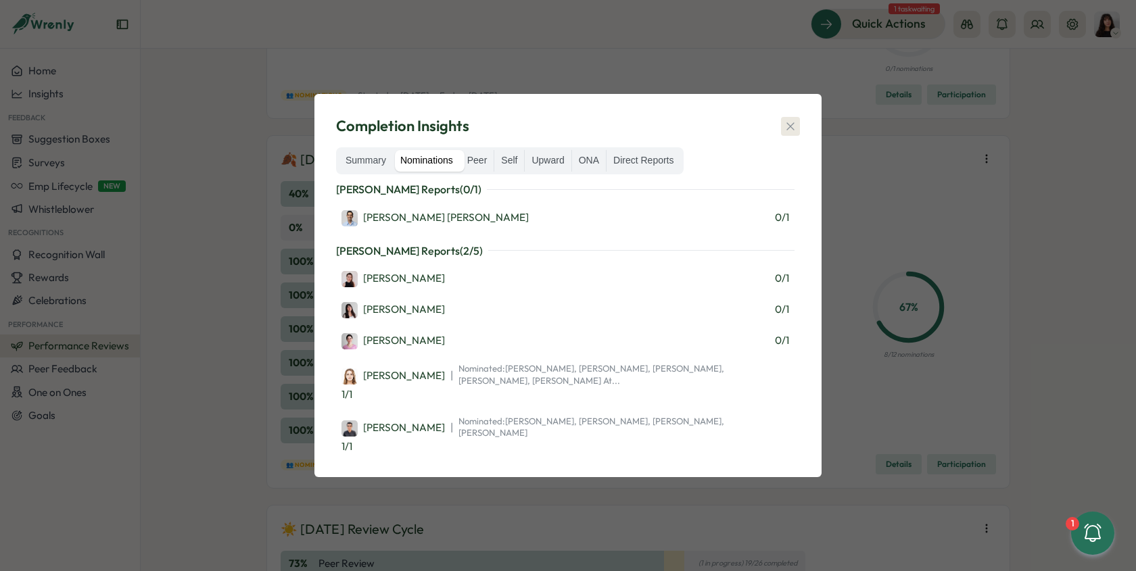
click at [790, 128] on icon "button" at bounding box center [790, 127] width 14 height 14
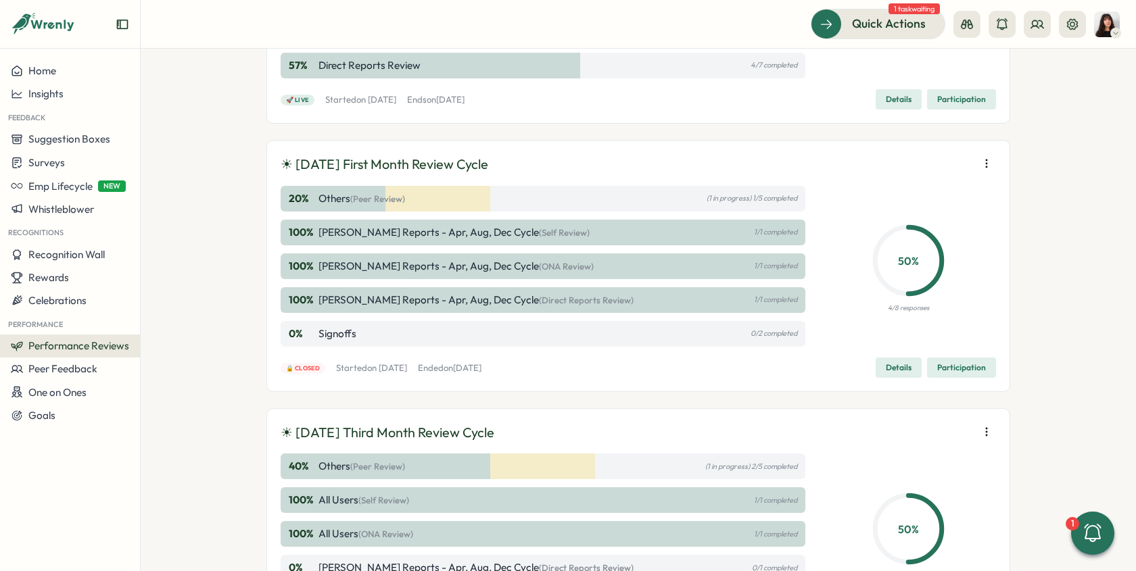
scroll to position [823, 0]
